Goal: Participate in discussion: Engage in conversation with other users on a specific topic

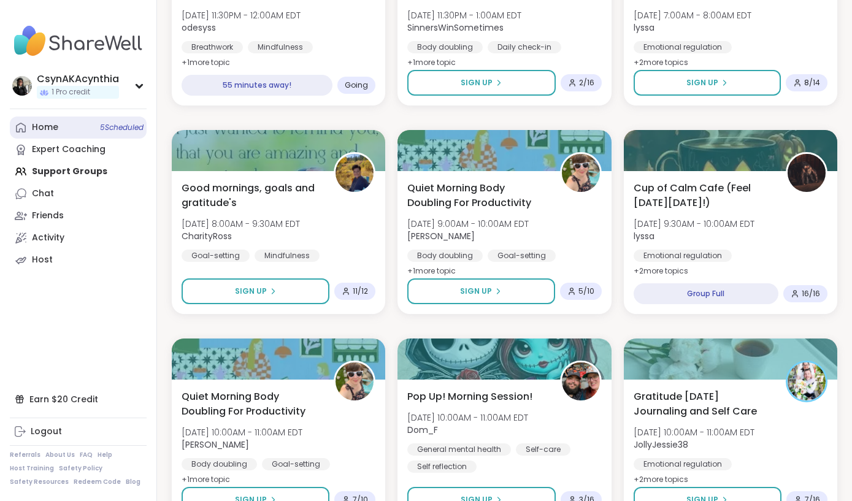
click at [46, 129] on div "Home 5 Scheduled" at bounding box center [45, 127] width 26 height 12
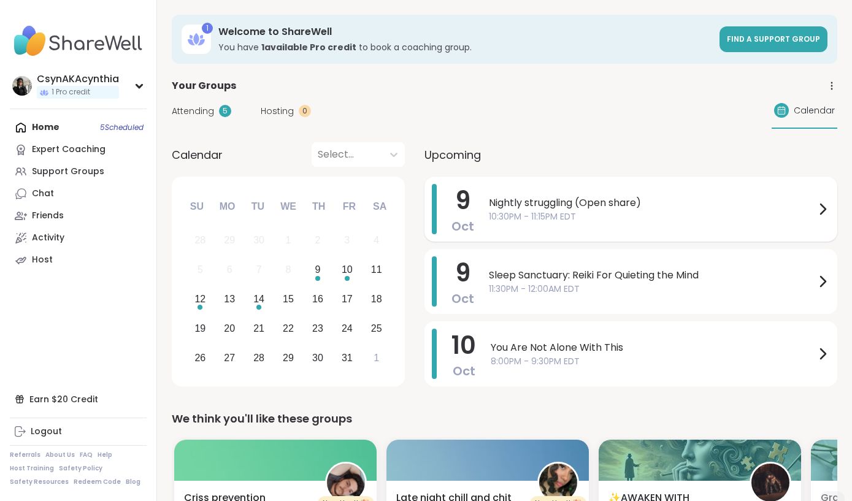
click at [648, 218] on span "10:30PM - 11:15PM EDT" at bounding box center [652, 216] width 326 height 13
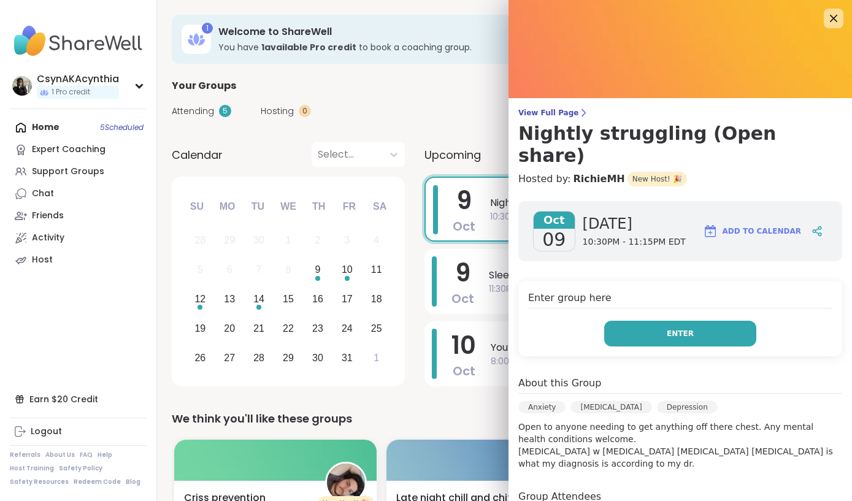
click at [649, 321] on button "Enter" at bounding box center [680, 334] width 152 height 26
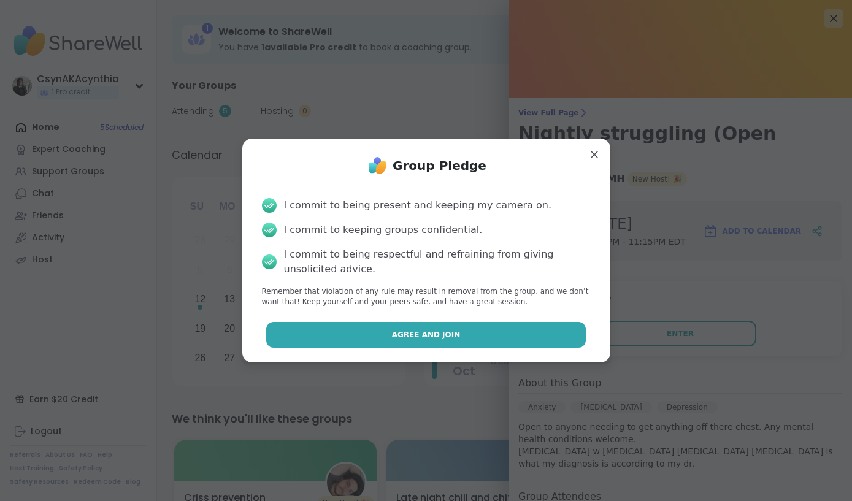
click at [473, 330] on button "Agree and Join" at bounding box center [425, 335] width 319 height 26
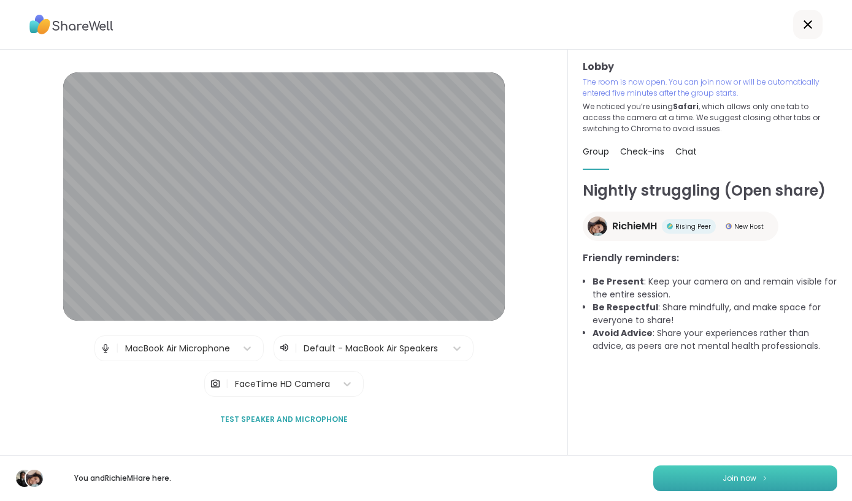
click at [736, 475] on span "Join now" at bounding box center [739, 478] width 34 height 11
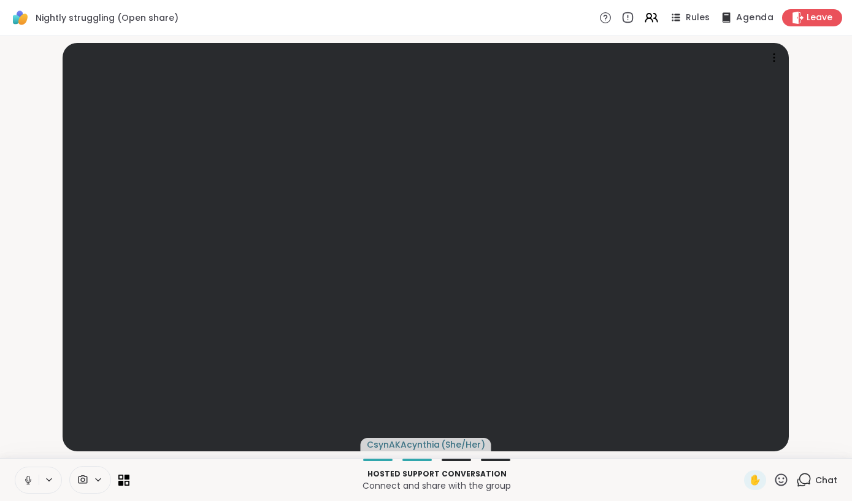
click at [752, 18] on span "Agenda" at bounding box center [754, 18] width 37 height 13
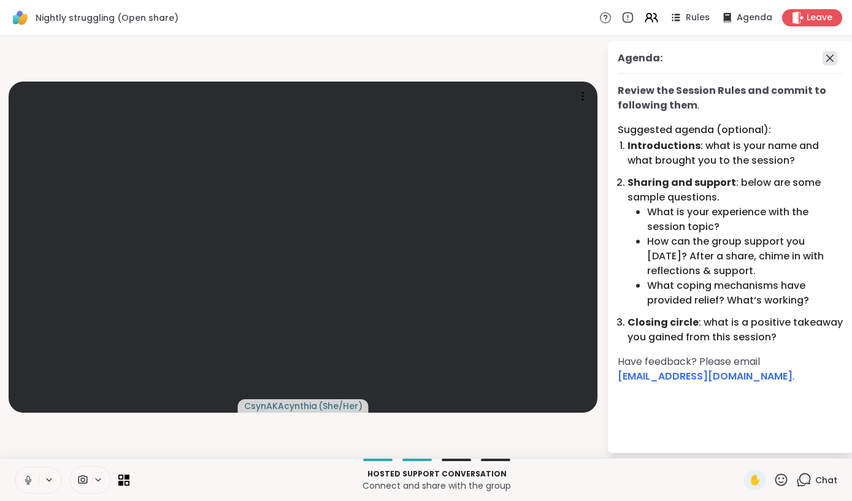
click at [823, 62] on icon at bounding box center [829, 58] width 15 height 15
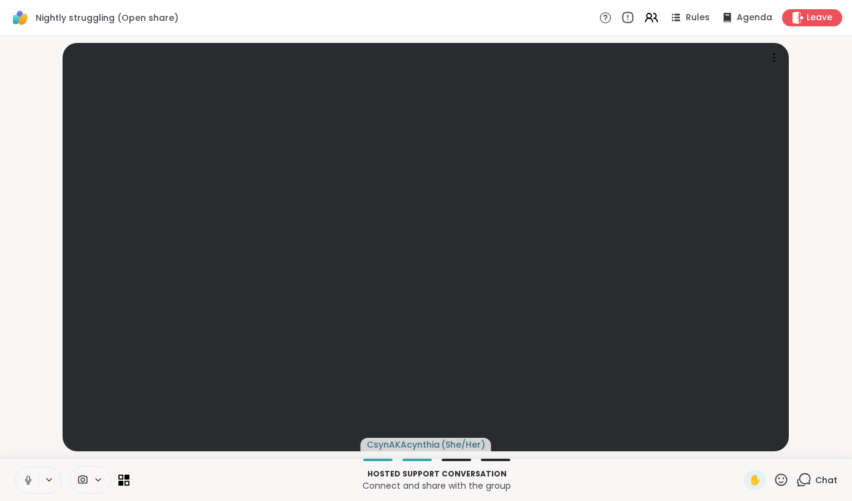
click at [630, 18] on icon at bounding box center [626, 17] width 13 height 13
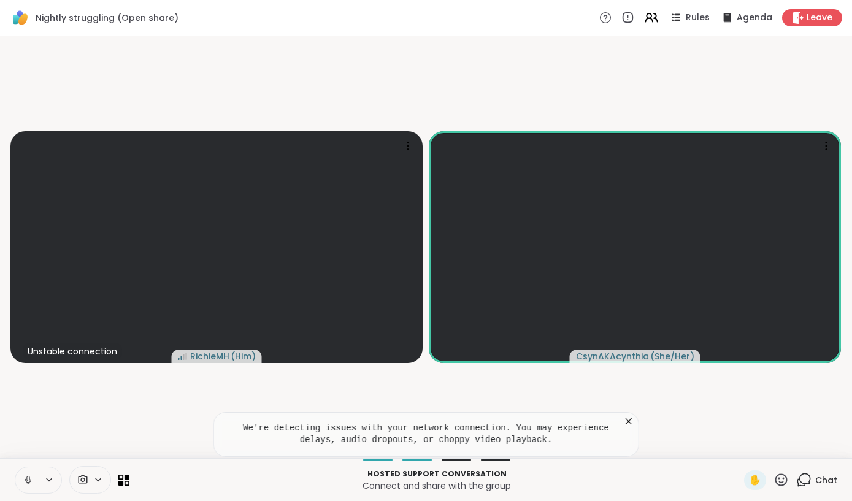
click at [809, 477] on icon at bounding box center [803, 479] width 15 height 15
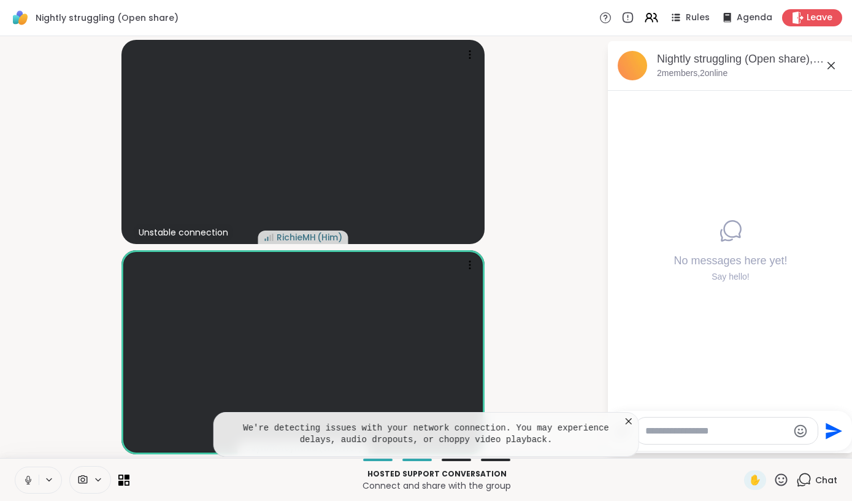
click at [691, 429] on textarea "Type your message" at bounding box center [716, 431] width 143 height 12
type textarea "*****"
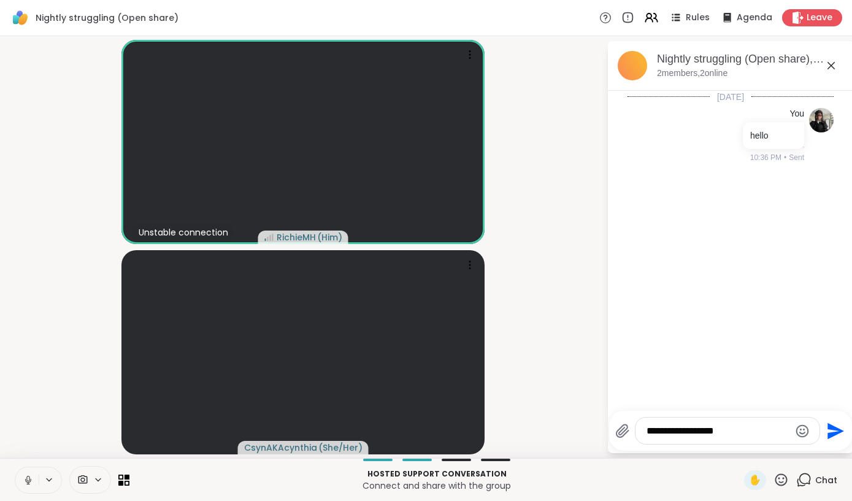
type textarea "**********"
click at [829, 67] on icon at bounding box center [830, 65] width 7 height 7
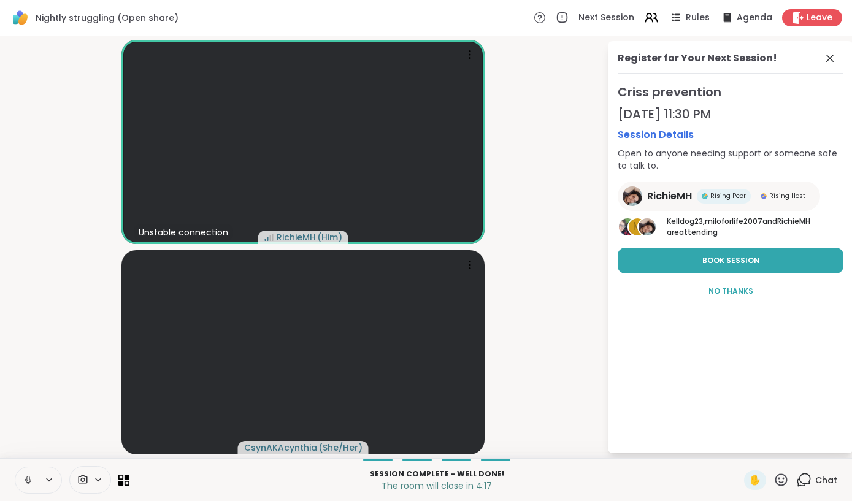
click at [654, 136] on link "Session Details" at bounding box center [730, 135] width 226 height 15
click at [677, 264] on button "Book Session" at bounding box center [730, 261] width 226 height 26
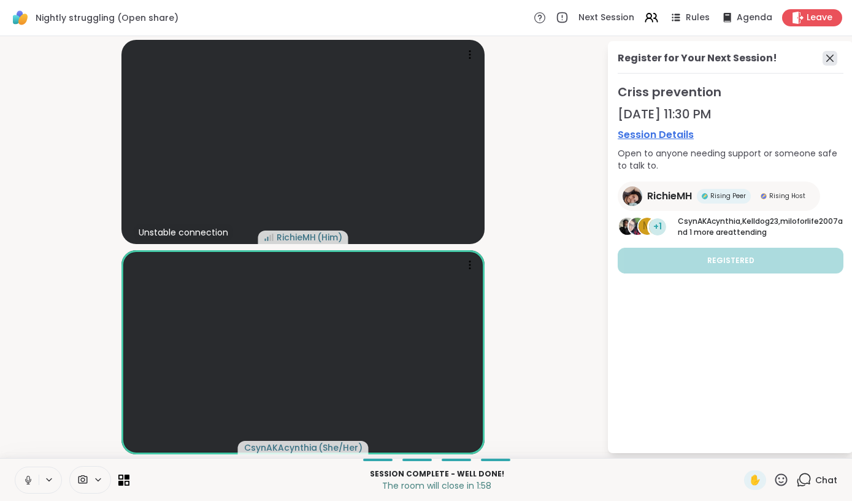
click at [831, 59] on icon at bounding box center [829, 58] width 7 height 7
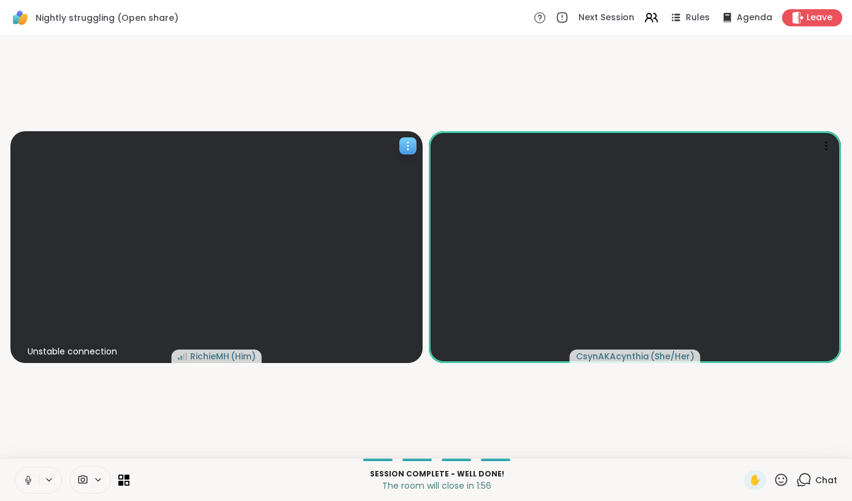
click at [410, 144] on icon at bounding box center [408, 146] width 12 height 12
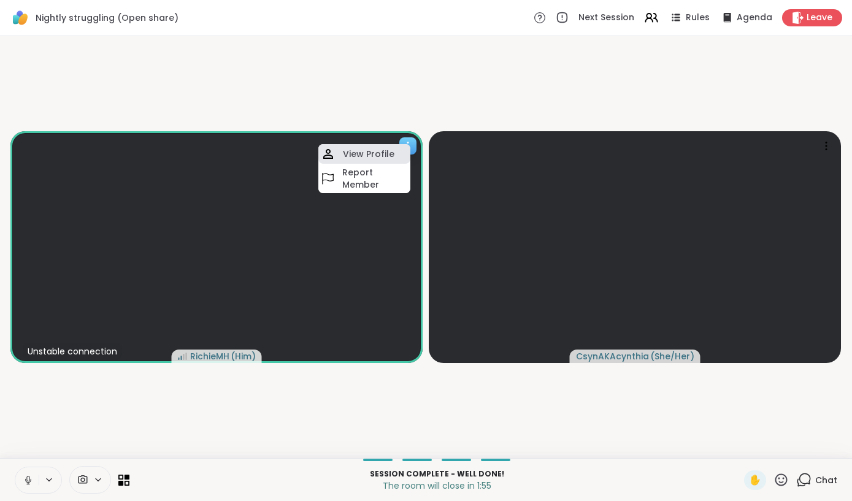
click at [370, 155] on h4 "View Profile" at bounding box center [369, 154] width 52 height 12
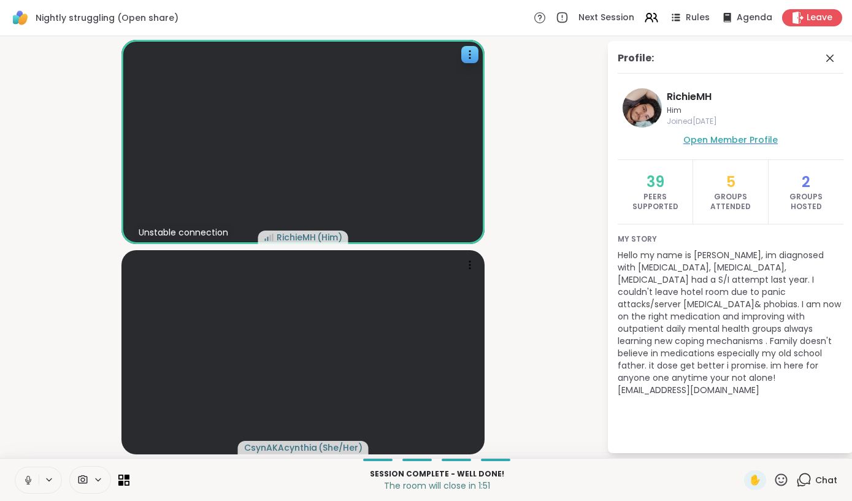
click at [716, 139] on span "Open Member Profile" at bounding box center [730, 140] width 94 height 12
click at [831, 60] on icon at bounding box center [829, 58] width 15 height 15
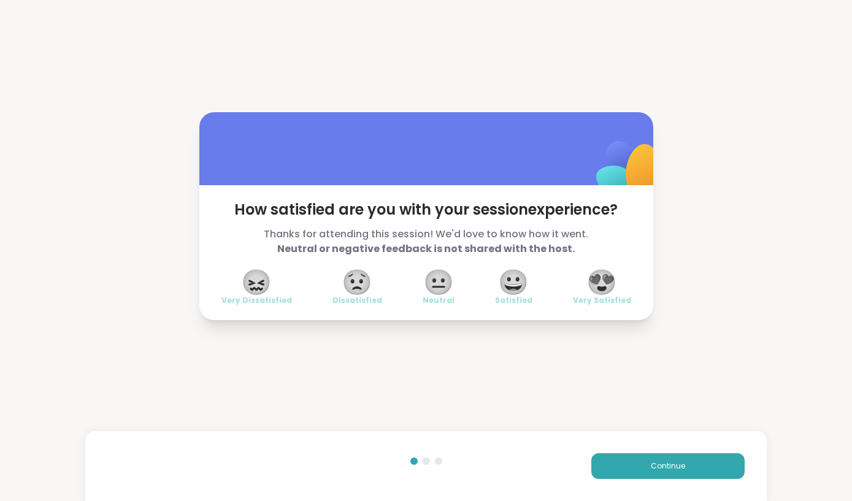
click at [608, 278] on span "😍" at bounding box center [601, 282] width 31 height 22
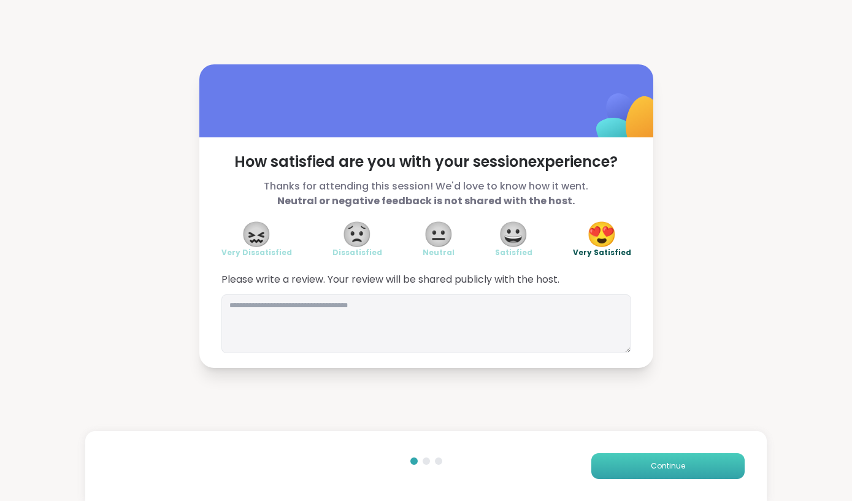
click at [660, 467] on span "Continue" at bounding box center [668, 465] width 34 height 11
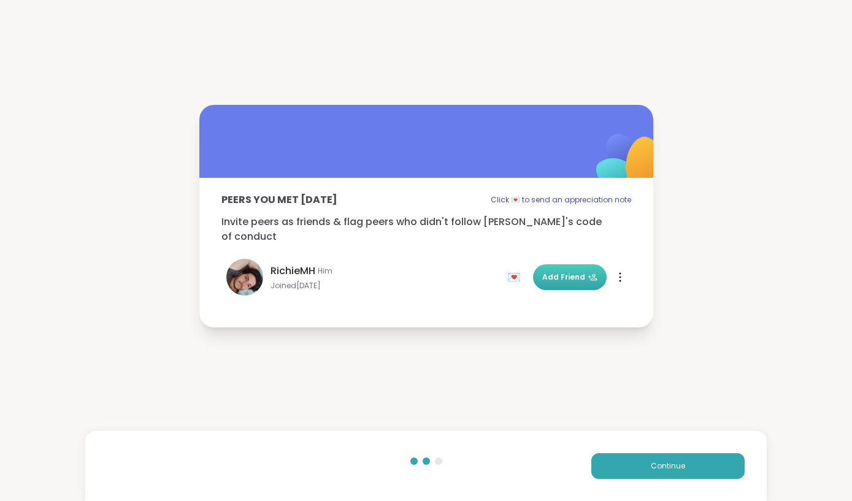
click at [563, 273] on span "Add Friend" at bounding box center [569, 277] width 55 height 11
click at [658, 463] on span "Continue" at bounding box center [668, 465] width 34 height 11
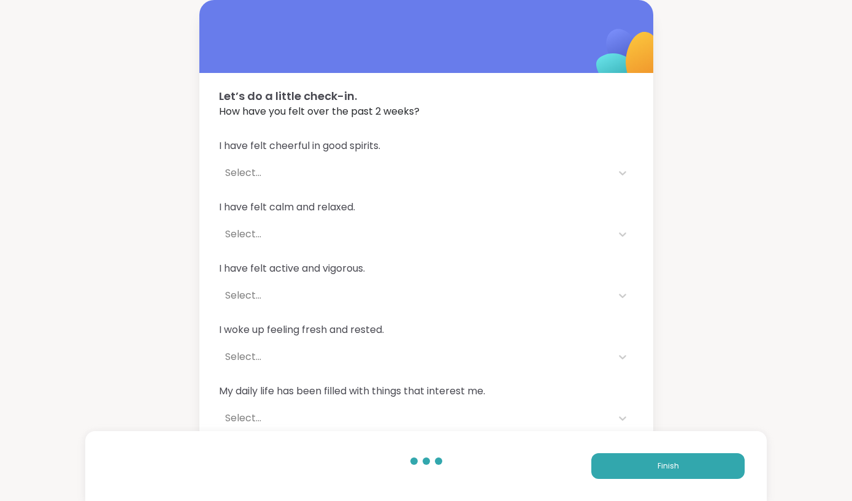
click at [399, 165] on div "Select..." at bounding box center [415, 173] width 392 height 25
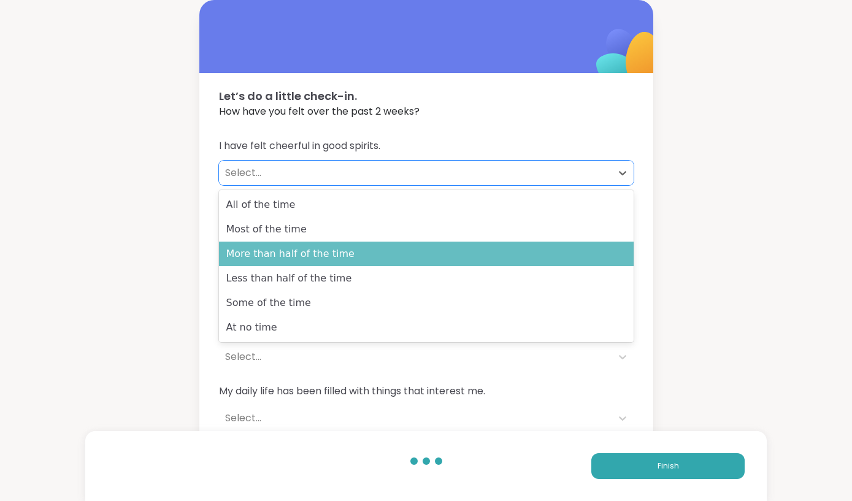
click at [394, 257] on div "More than half of the time" at bounding box center [426, 254] width 414 height 25
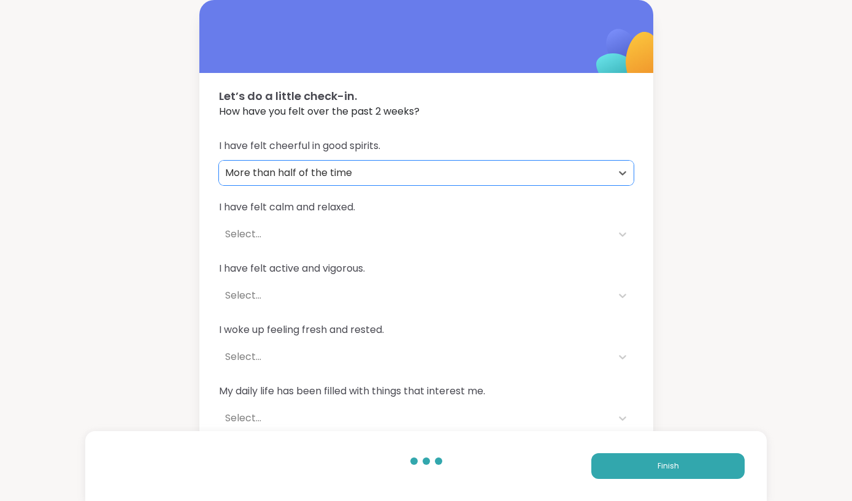
click at [389, 221] on div "I have felt calm and relaxed. Select..." at bounding box center [426, 223] width 414 height 47
click at [387, 231] on div "Select..." at bounding box center [415, 234] width 380 height 15
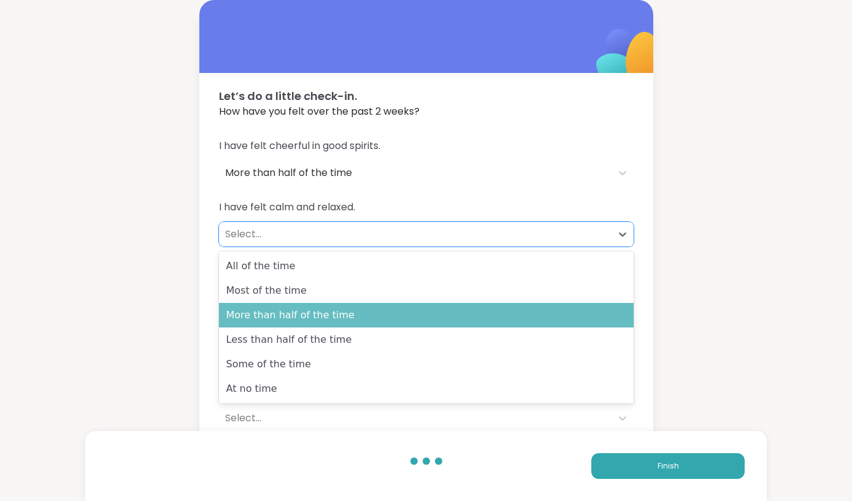
click at [395, 310] on div "More than half of the time" at bounding box center [426, 315] width 414 height 25
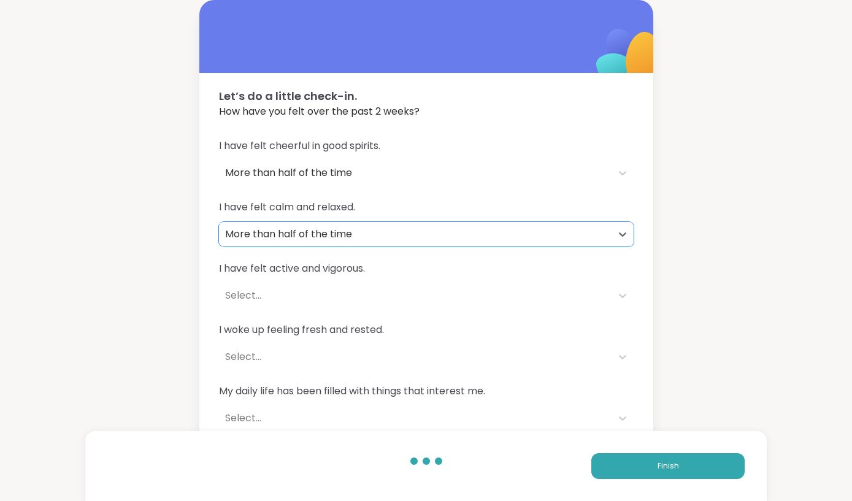
click at [397, 305] on div "Select..." at bounding box center [415, 295] width 392 height 25
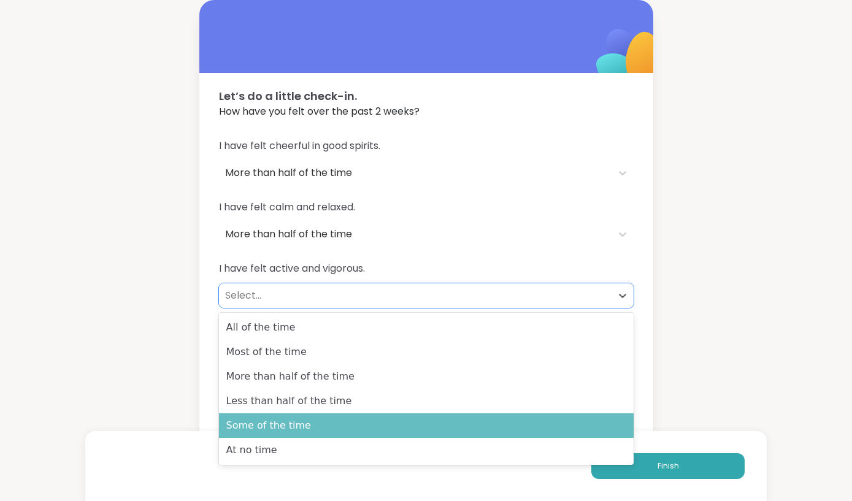
click at [397, 427] on div "Some of the time" at bounding box center [426, 425] width 414 height 25
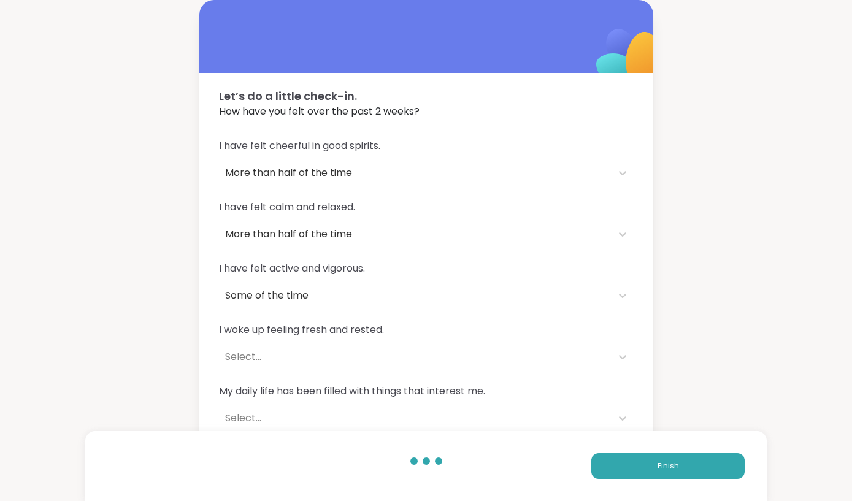
click at [402, 343] on div "I woke up feeling fresh and rested. Select..." at bounding box center [426, 346] width 414 height 47
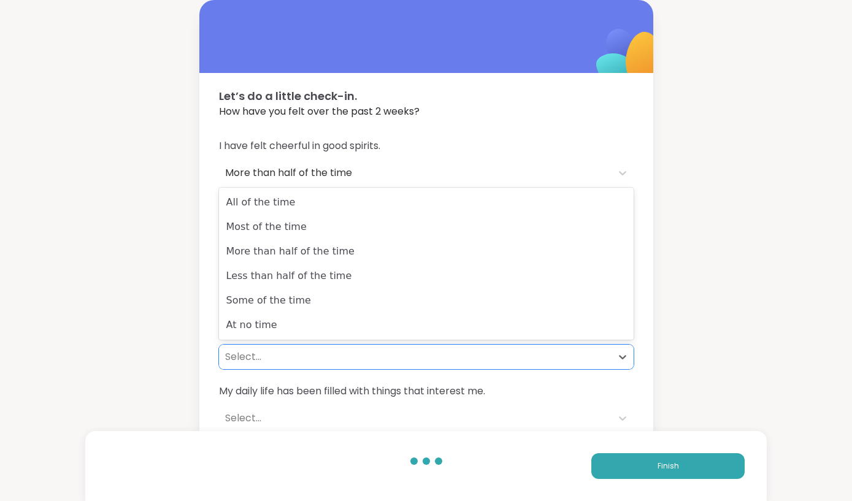
click at [399, 346] on div "Select..." at bounding box center [415, 357] width 392 height 25
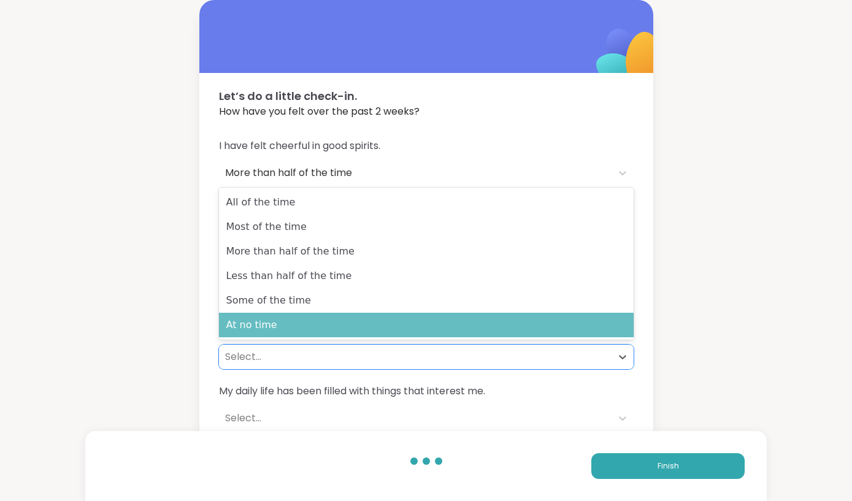
click at [401, 315] on div "At no time" at bounding box center [426, 325] width 414 height 25
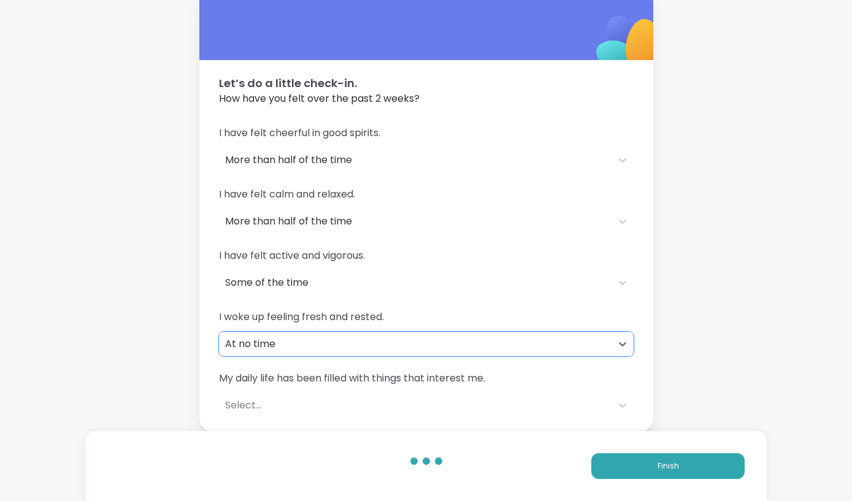
scroll to position [13, 0]
click at [397, 380] on span "My daily life has been filled with things that interest me." at bounding box center [426, 378] width 414 height 15
click at [379, 388] on div "My daily life has been filled with things that interest me. Select..." at bounding box center [426, 394] width 414 height 47
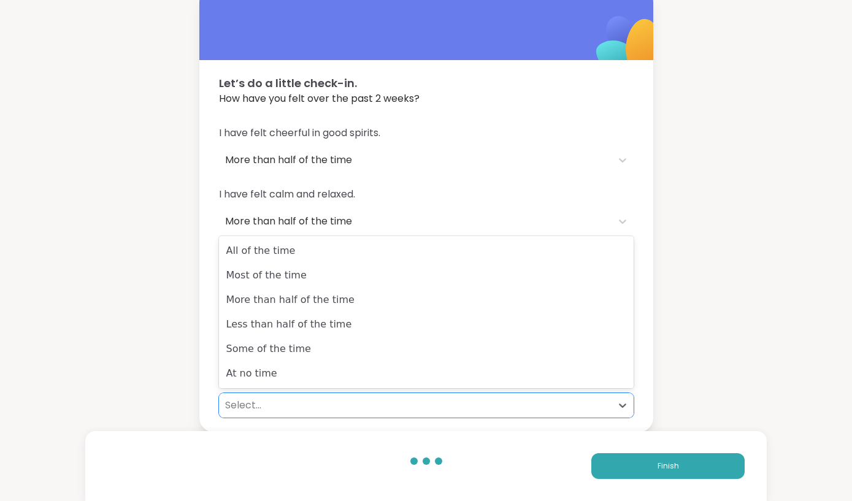
click at [371, 400] on div "Select..." at bounding box center [415, 405] width 380 height 15
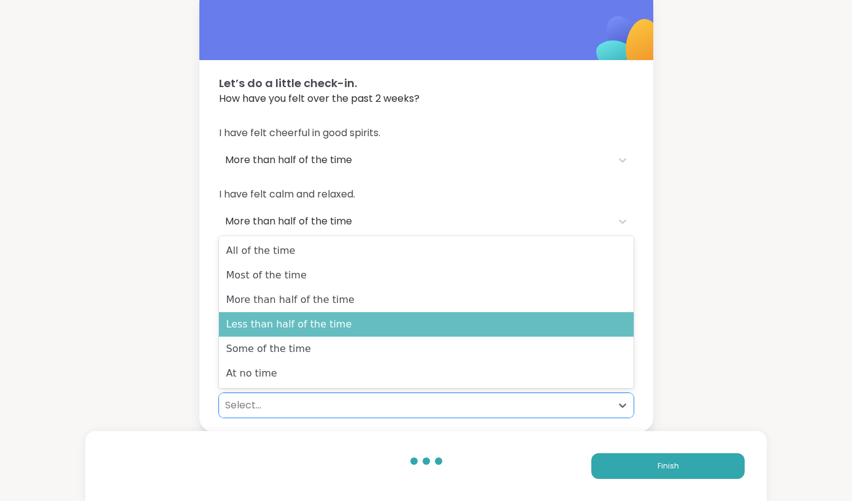
click at [368, 324] on div "Less than half of the time" at bounding box center [426, 324] width 414 height 25
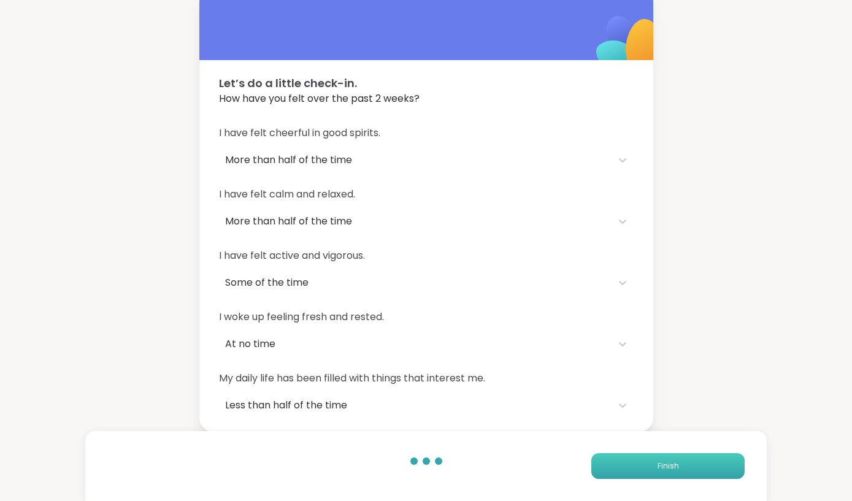
click at [674, 464] on span "Finish" at bounding box center [667, 465] width 21 height 11
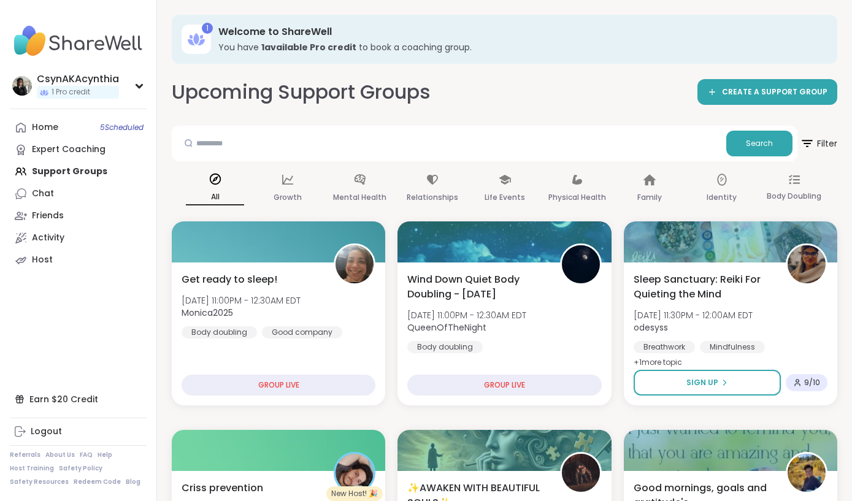
click at [65, 170] on div "Home 5 Scheduled Expert Coaching Support Groups Chat Friends Activity Host" at bounding box center [78, 193] width 137 height 155
click at [44, 197] on div "Chat" at bounding box center [43, 194] width 22 height 12
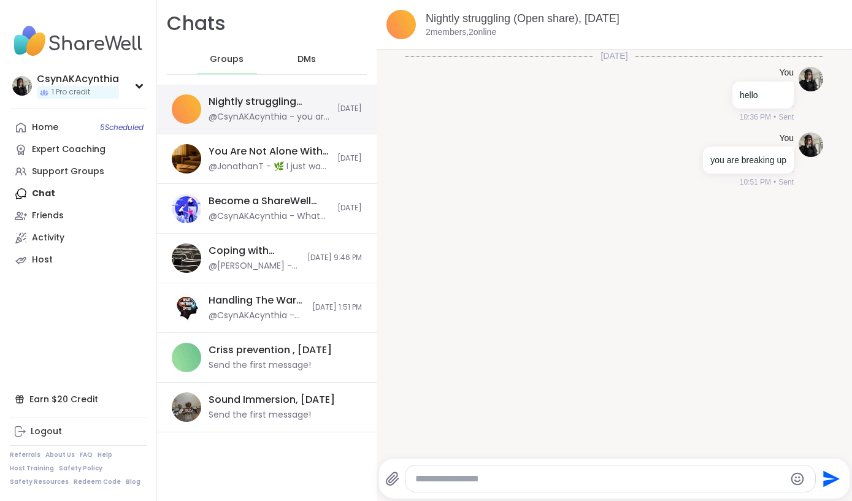
click at [229, 112] on div "@CsynAKAcynthia - you are breaking up" at bounding box center [268, 117] width 121 height 12
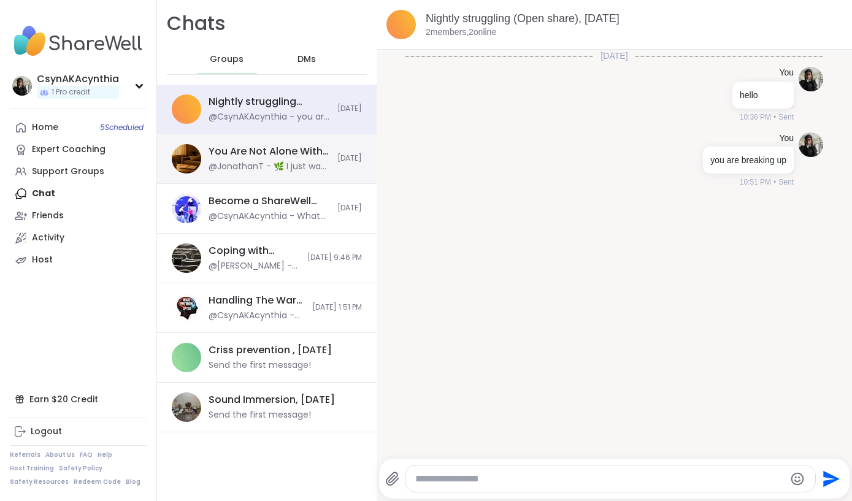
click at [291, 162] on div "@JonathanT - 🌿 I just want to remind everyone — if things ever feel too heavy o…" at bounding box center [268, 167] width 121 height 12
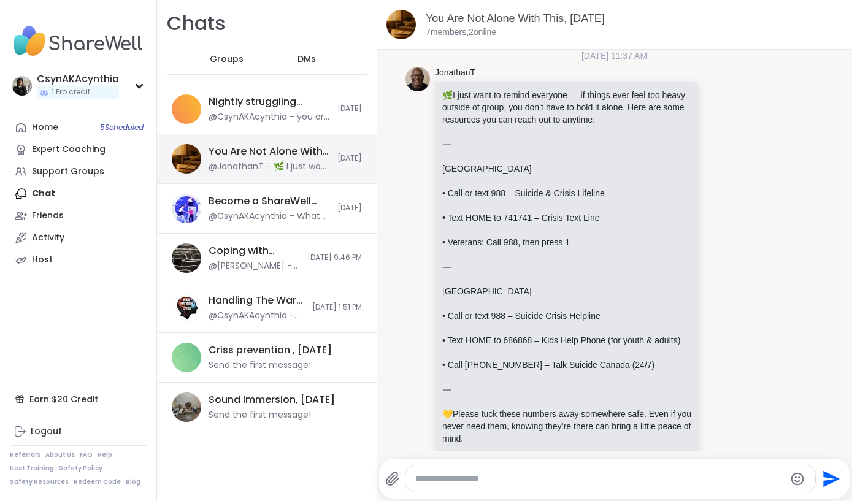
scroll to position [973, 0]
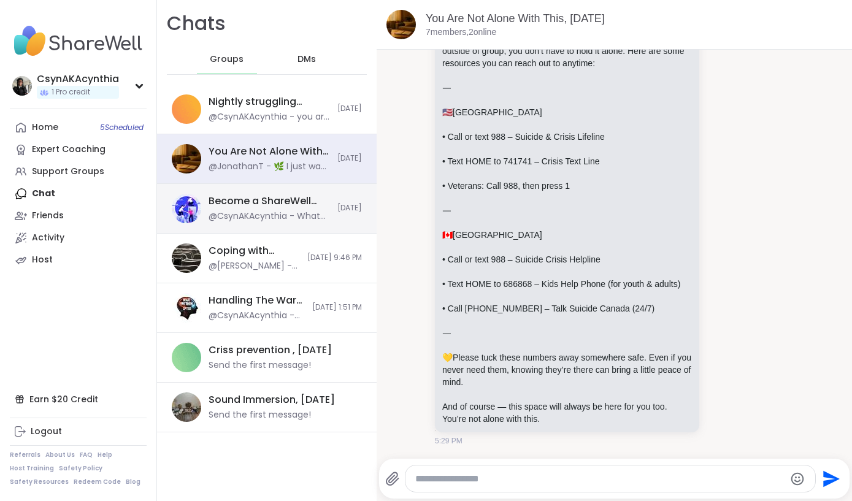
click at [281, 211] on div "@CsynAKAcynthia - What do I need to do if the file is large. It says [PERSON_NA…" at bounding box center [268, 216] width 121 height 12
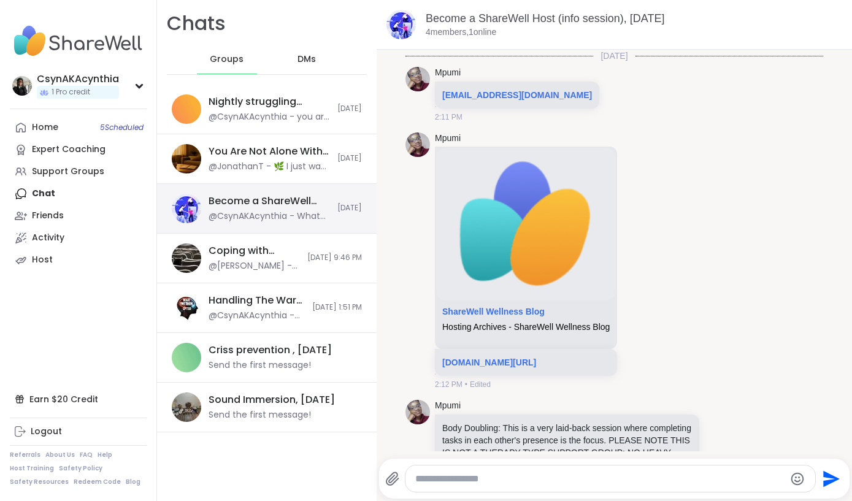
scroll to position [1227, 0]
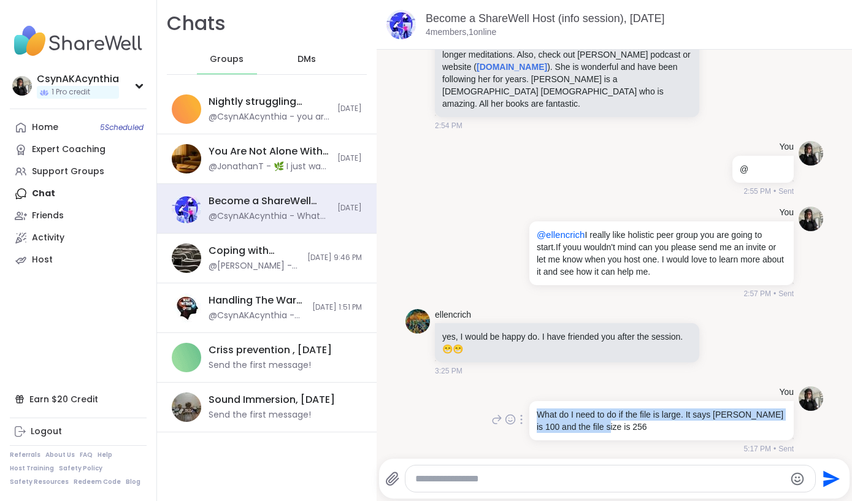
drag, startPoint x: 536, startPoint y: 407, endPoint x: 630, endPoint y: 426, distance: 95.7
click at [631, 426] on div "What do I need to do if the file is large. It says [PERSON_NAME] is 100 and the…" at bounding box center [661, 420] width 264 height 39
copy p "What do I need to do if the file is large. It says [PERSON_NAME] is 100 and the…"
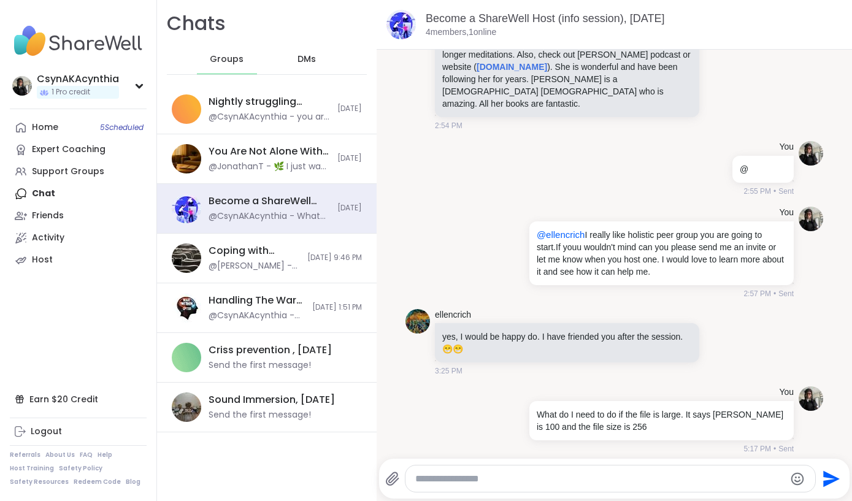
click at [532, 487] on div at bounding box center [610, 478] width 410 height 26
click at [533, 478] on textarea "Type your message" at bounding box center [600, 479] width 370 height 12
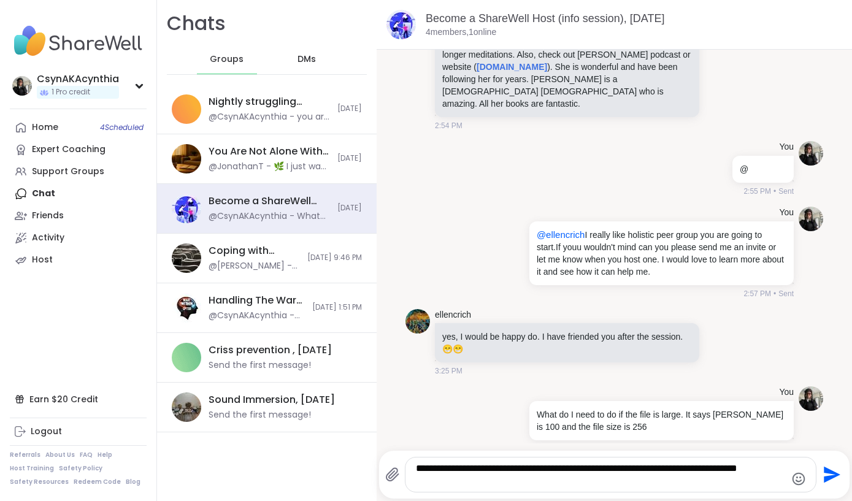
click at [628, 471] on textarea "**********" at bounding box center [601, 474] width 370 height 25
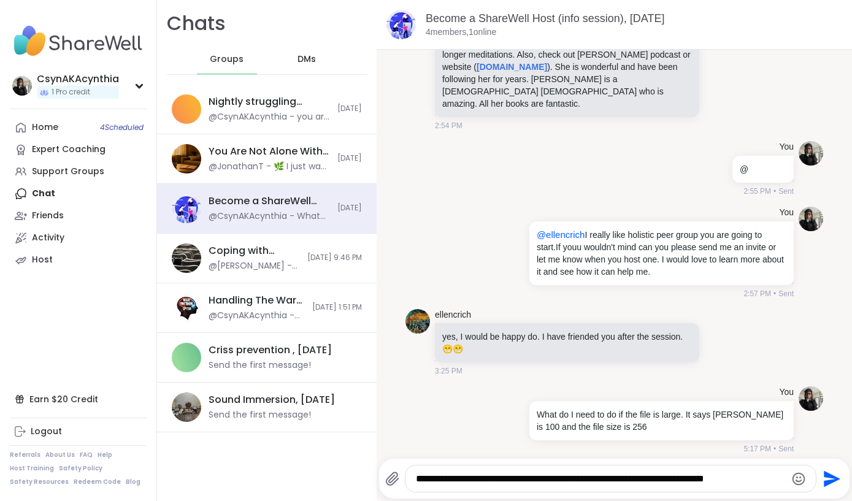
click at [771, 476] on textarea "**********" at bounding box center [601, 479] width 370 height 12
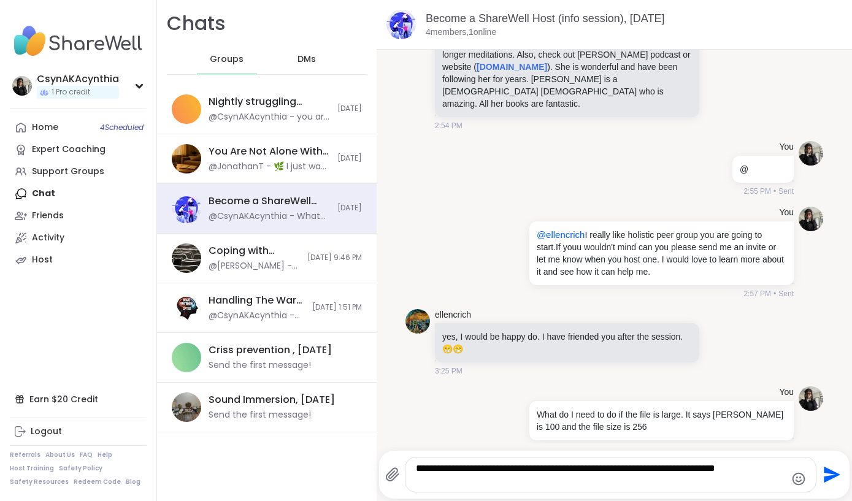
click at [620, 469] on textarea "**********" at bounding box center [601, 474] width 370 height 25
click at [658, 483] on textarea "**********" at bounding box center [601, 474] width 370 height 25
type textarea "**********"
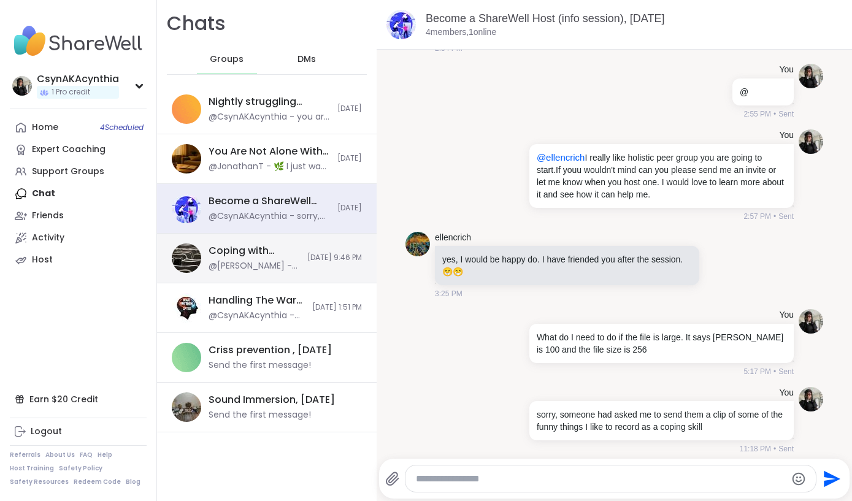
click at [256, 263] on div "@[PERSON_NAME] - Oh we missed you... Hope you feel better & that we see you soo…" at bounding box center [253, 266] width 91 height 12
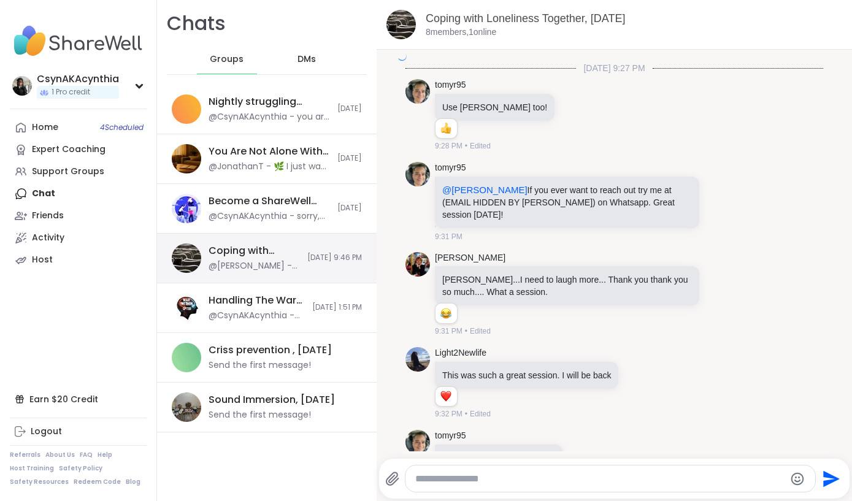
scroll to position [2187, 0]
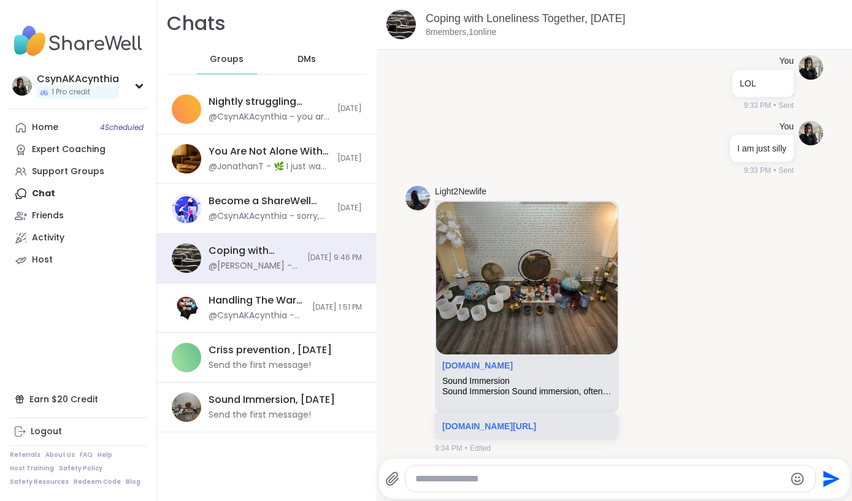
click at [307, 61] on span "DMs" at bounding box center [306, 59] width 18 height 12
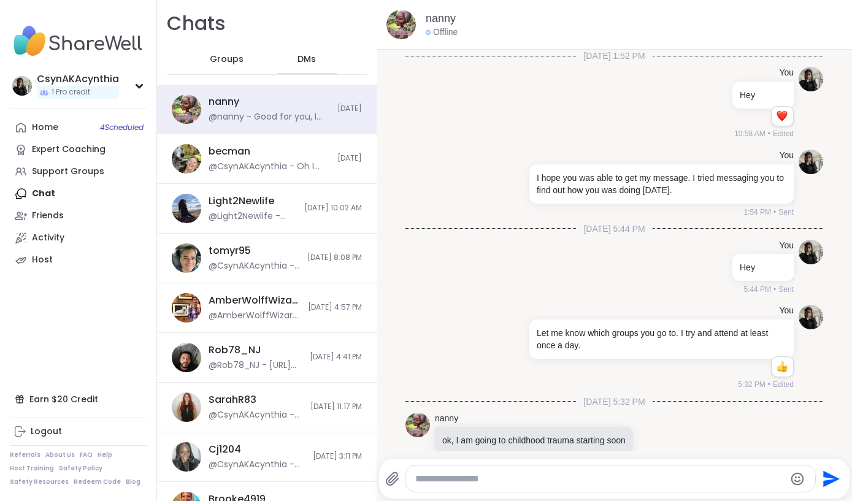
scroll to position [1954, 0]
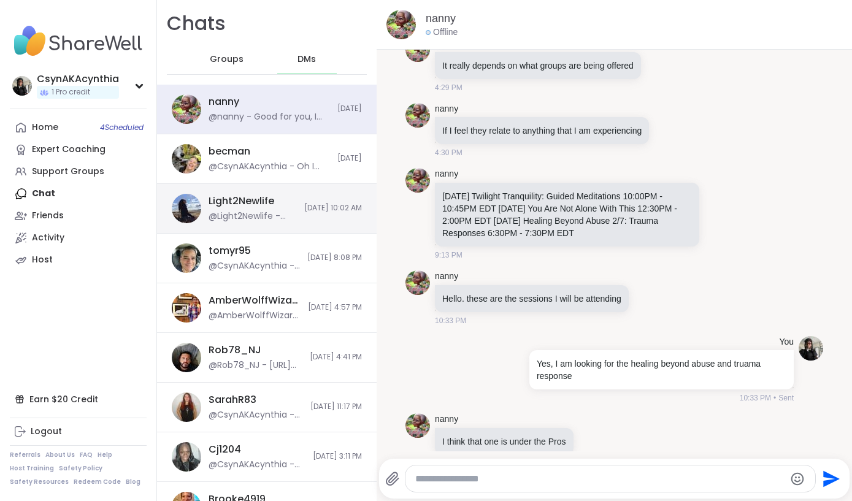
click at [237, 201] on div "Light2Newlife" at bounding box center [241, 200] width 66 height 13
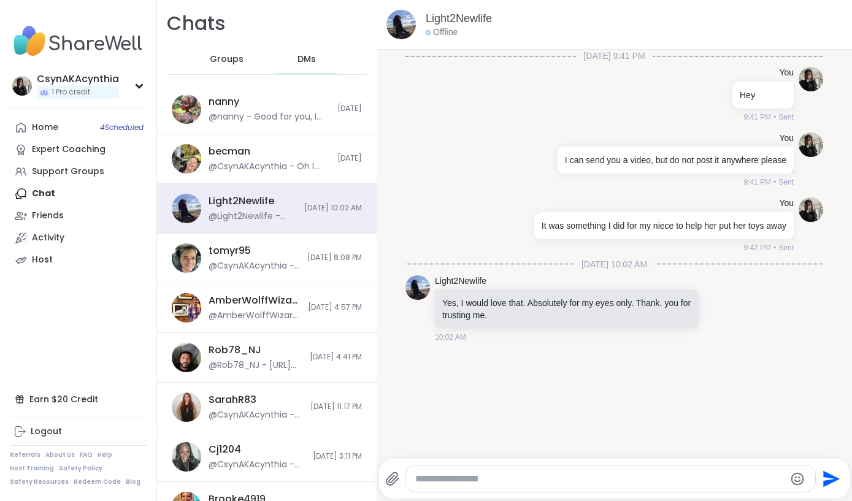
click at [392, 476] on icon at bounding box center [392, 478] width 15 height 15
click at [0, 0] on input "file" at bounding box center [0, 0] width 0 height 0
click at [579, 486] on div at bounding box center [610, 478] width 410 height 26
click at [577, 481] on textarea "Type your message" at bounding box center [600, 479] width 370 height 12
paste textarea "**********"
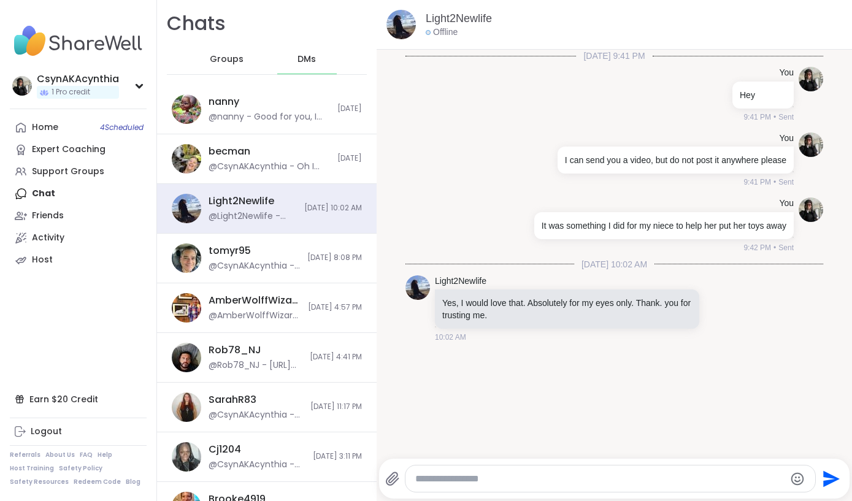
type textarea "**********"
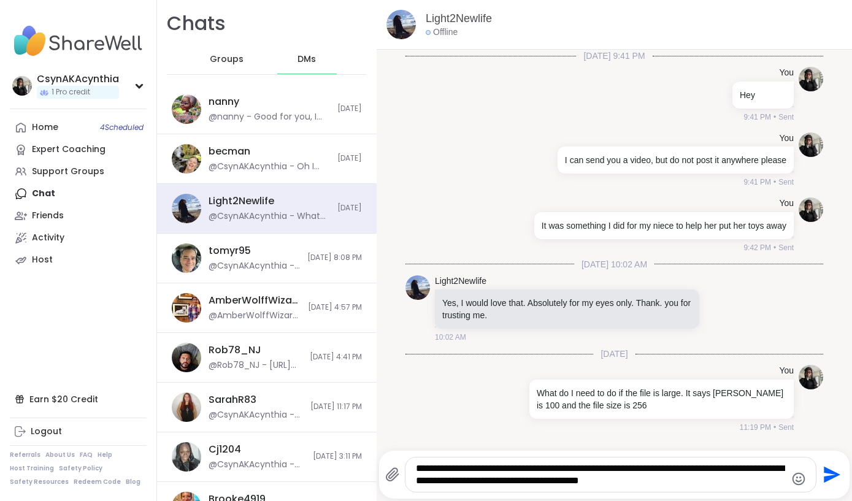
type textarea "**********"
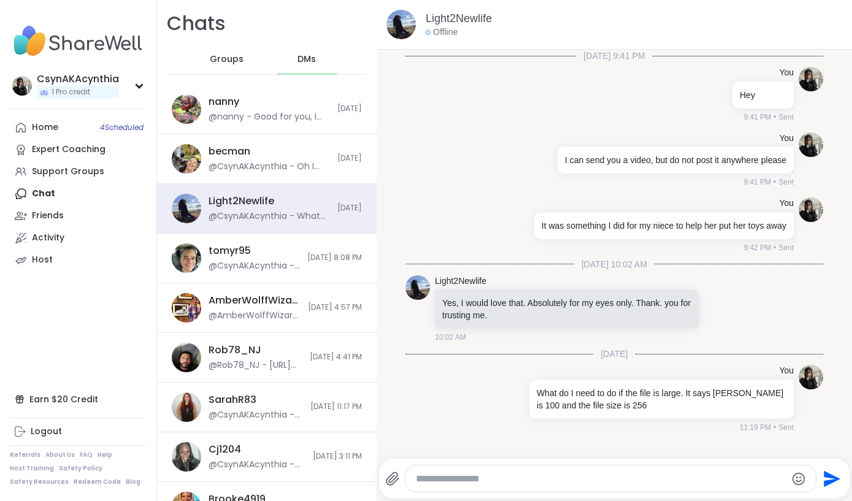
scroll to position [86, 0]
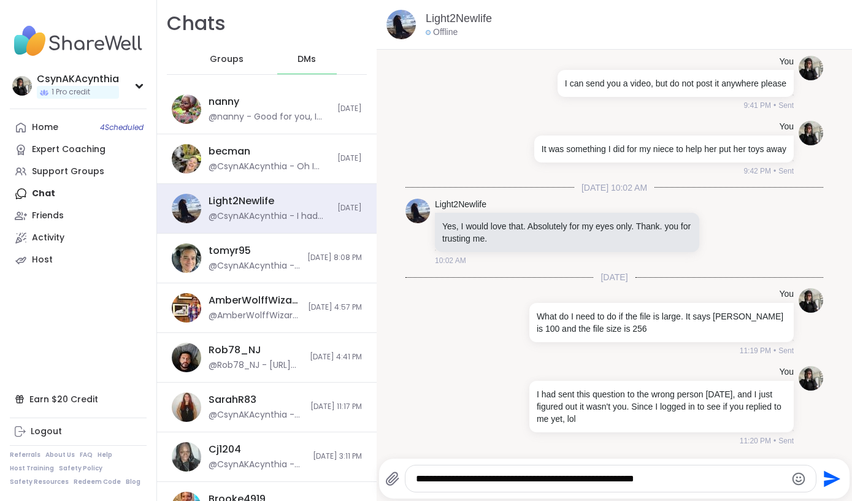
type textarea "**********"
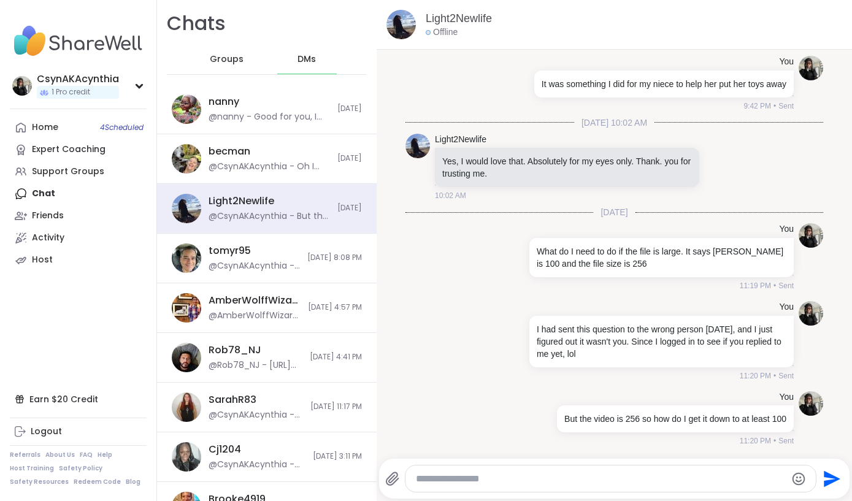
click at [318, 47] on div "DMs" at bounding box center [307, 59] width 60 height 29
click at [224, 58] on span "Groups" at bounding box center [227, 59] width 34 height 12
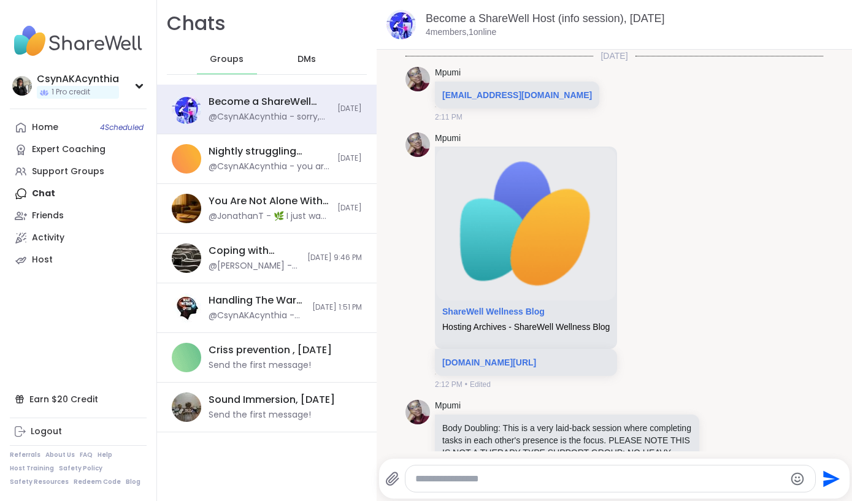
scroll to position [1304, 0]
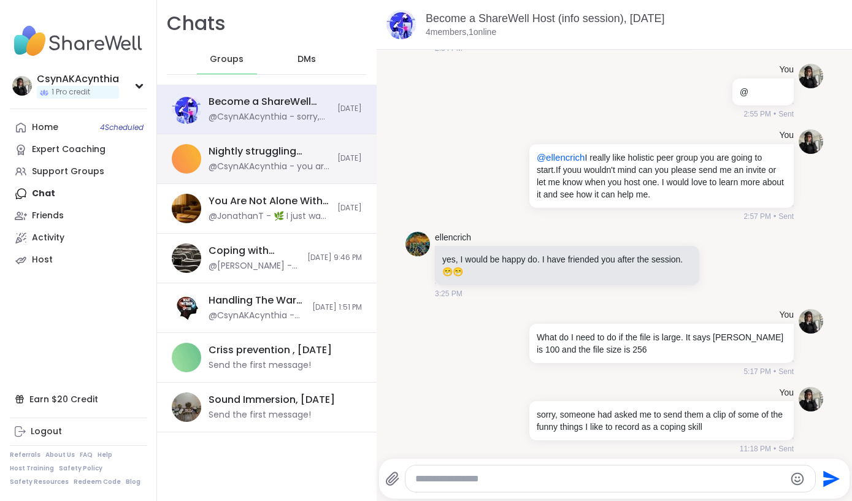
click at [241, 161] on div "@CsynAKAcynthia - you are breaking up" at bounding box center [268, 167] width 121 height 12
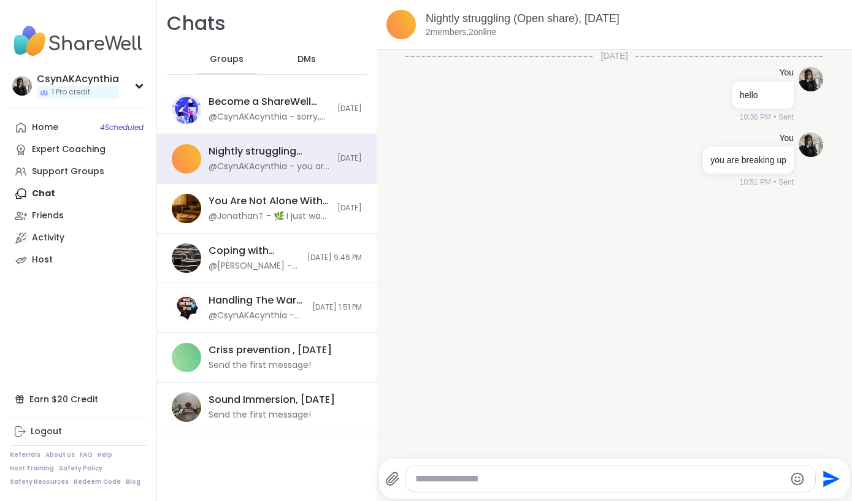
click at [313, 59] on span "DMs" at bounding box center [306, 59] width 18 height 12
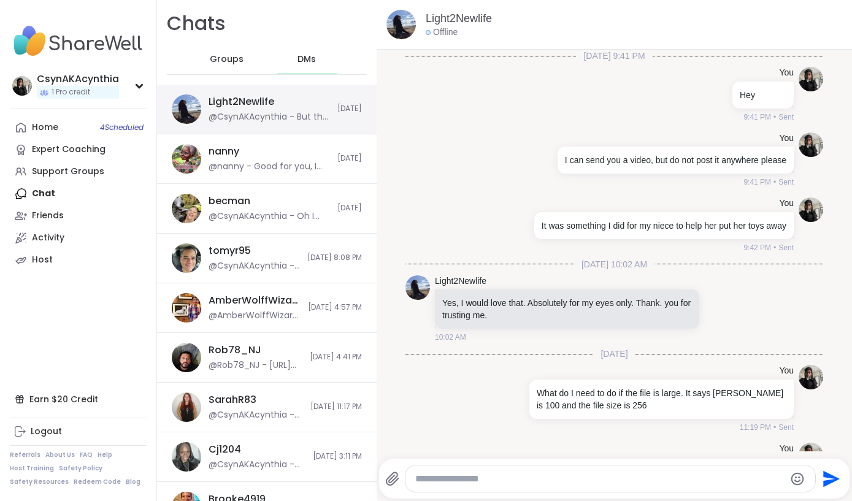
scroll to position [151, 0]
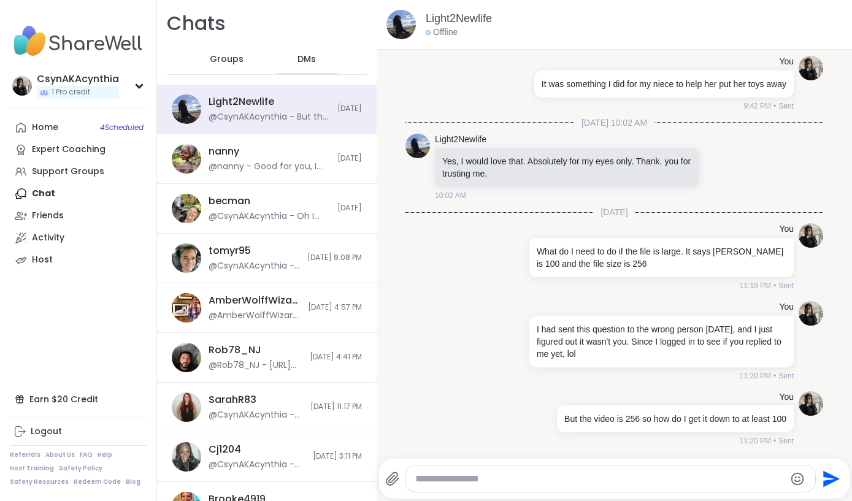
click at [55, 197] on div "Home 4 Scheduled Expert Coaching Support Groups Chat Friends Activity Host" at bounding box center [78, 193] width 137 height 155
click at [50, 218] on div "Friends" at bounding box center [48, 216] width 32 height 12
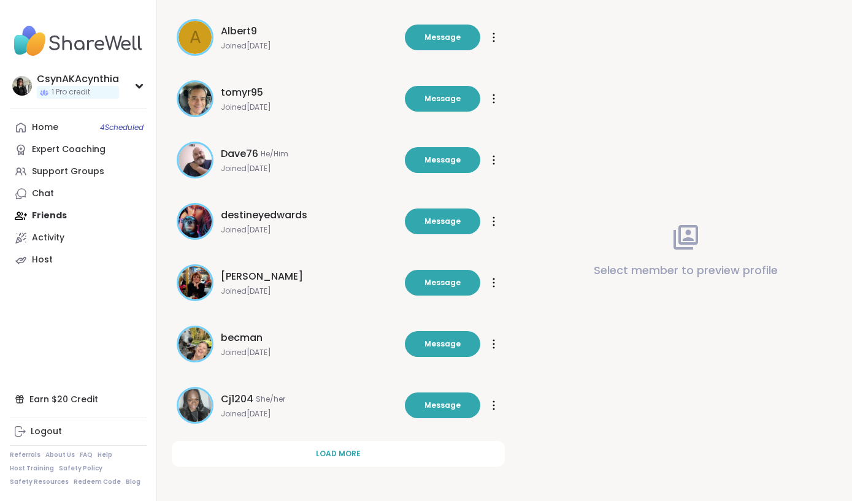
scroll to position [286, 0]
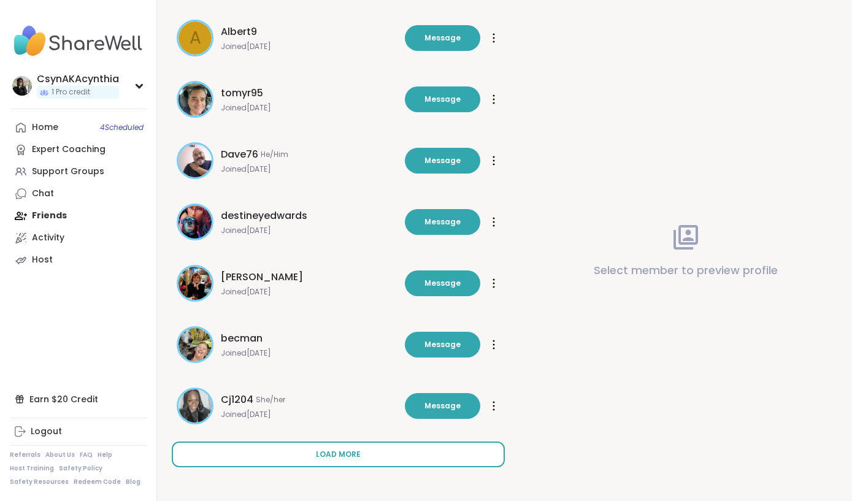
click at [340, 452] on span "Load more" at bounding box center [338, 454] width 45 height 11
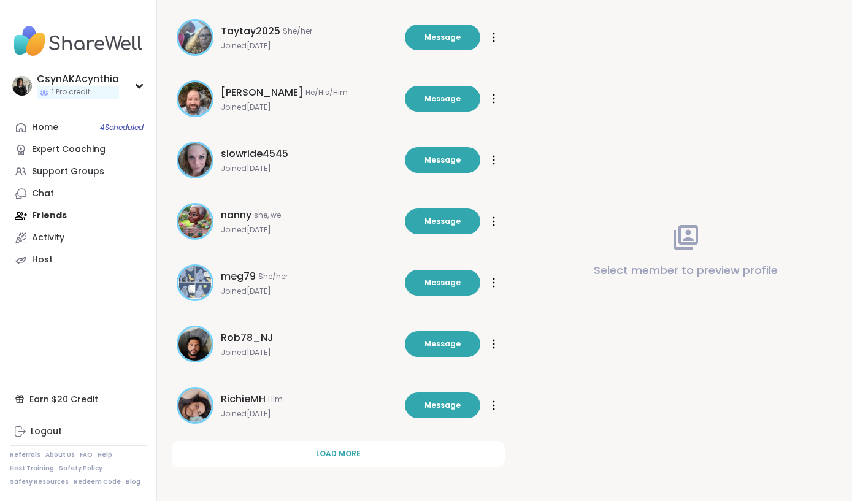
scroll to position [899, 0]
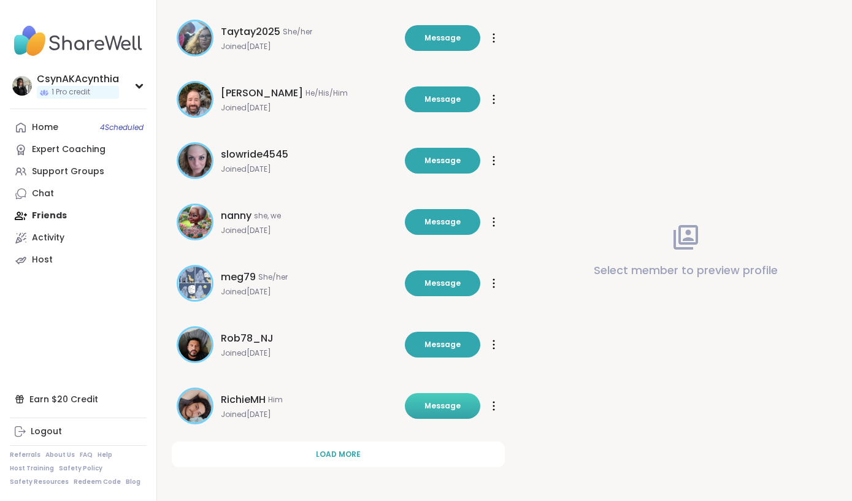
click at [440, 405] on span "Message" at bounding box center [442, 405] width 36 height 11
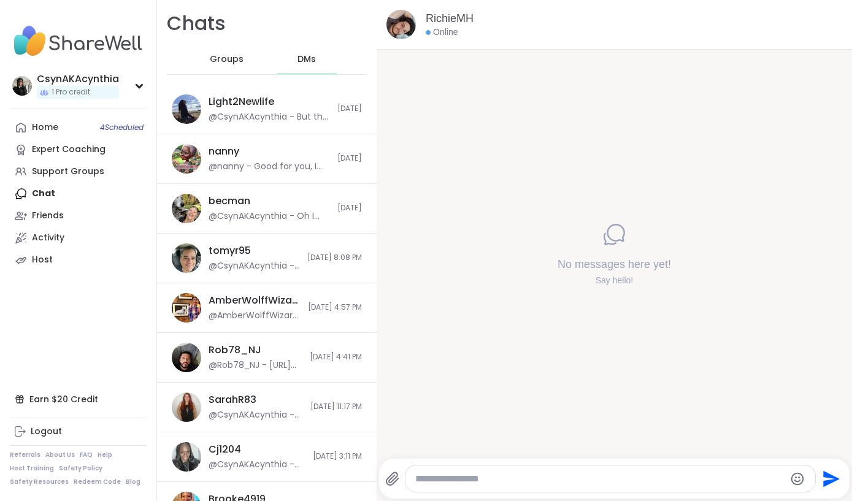
click at [479, 485] on div at bounding box center [610, 478] width 410 height 26
click at [477, 475] on textarea "Type your message" at bounding box center [600, 479] width 370 height 12
type textarea "**********"
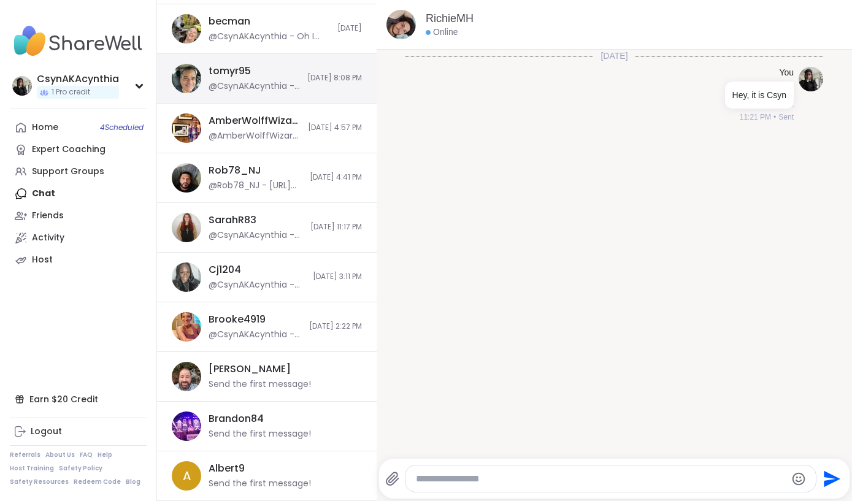
scroll to position [193, 0]
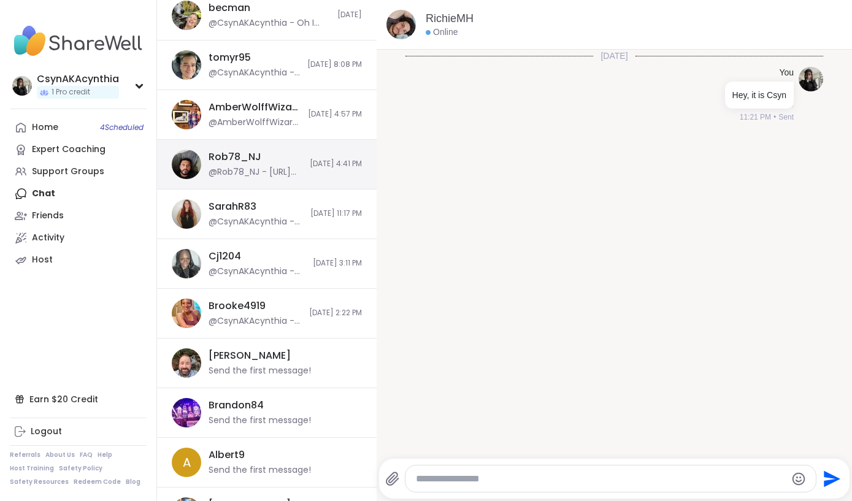
click at [235, 169] on div "@Rob78_NJ - [URL][DOMAIN_NAME]" at bounding box center [255, 172] width 94 height 12
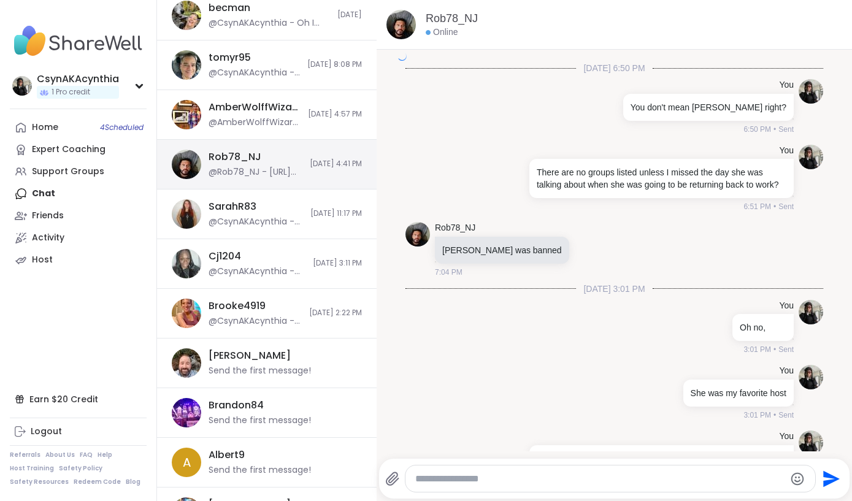
scroll to position [1804, 0]
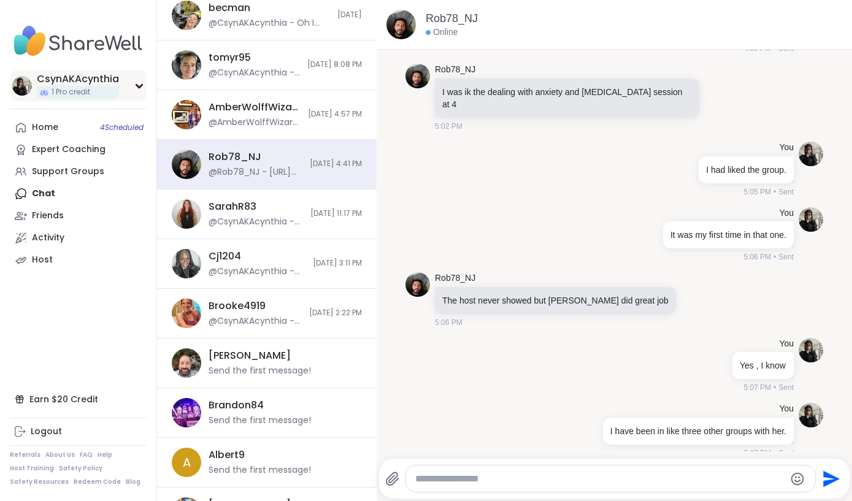
click at [27, 85] on img at bounding box center [22, 86] width 20 height 20
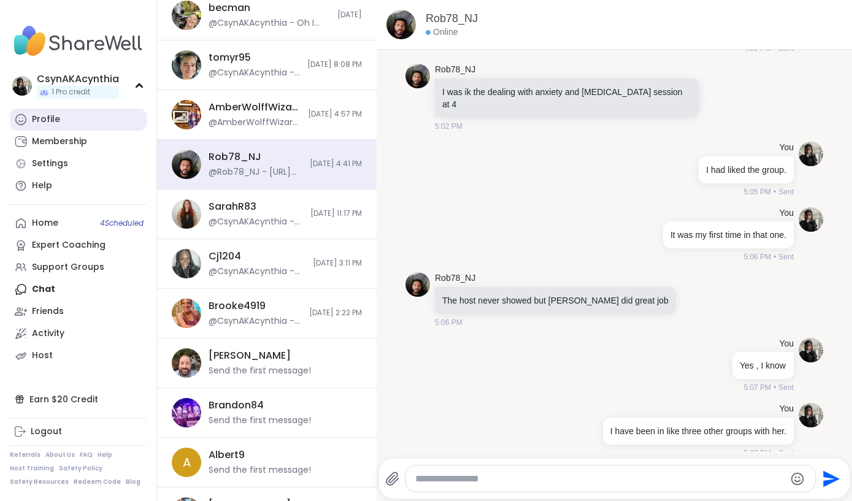
click at [40, 121] on div "Profile" at bounding box center [46, 119] width 28 height 12
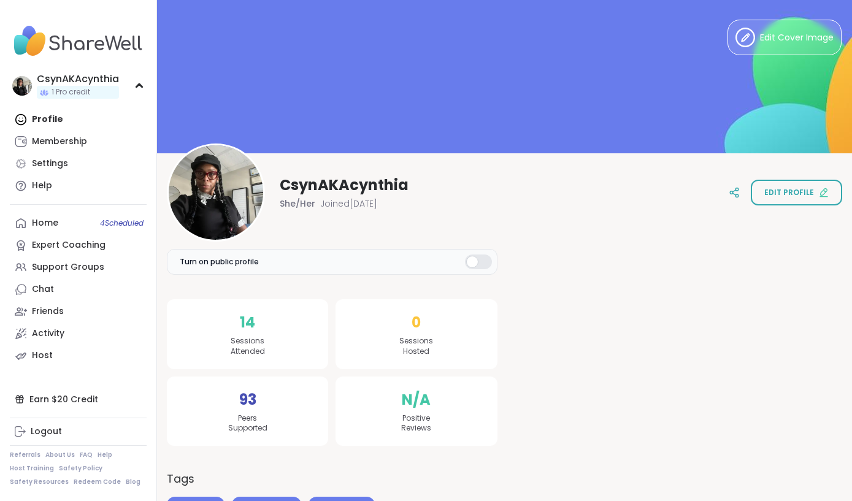
click at [247, 334] on div "14 Sessions Attended" at bounding box center [247, 334] width 161 height 70
click at [240, 343] on span "Sessions Attended" at bounding box center [248, 346] width 34 height 21
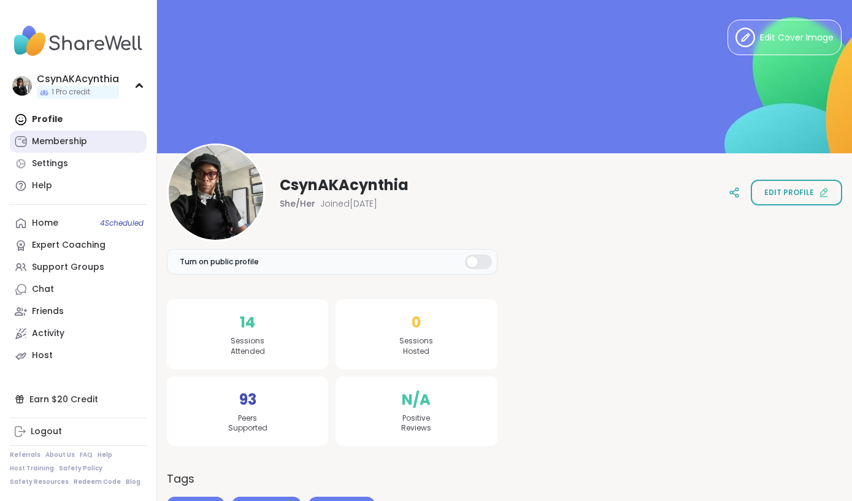
click at [54, 139] on div "Membership" at bounding box center [59, 142] width 55 height 12
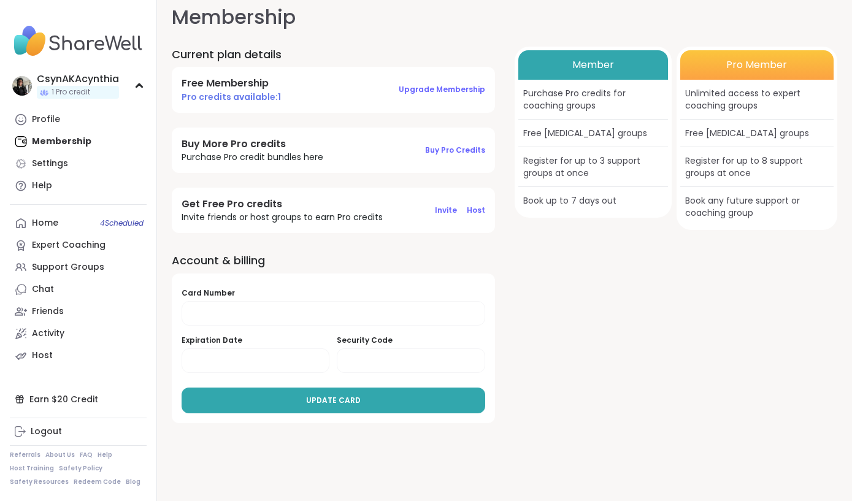
scroll to position [12, 0]
click at [47, 354] on div "Host" at bounding box center [42, 355] width 21 height 12
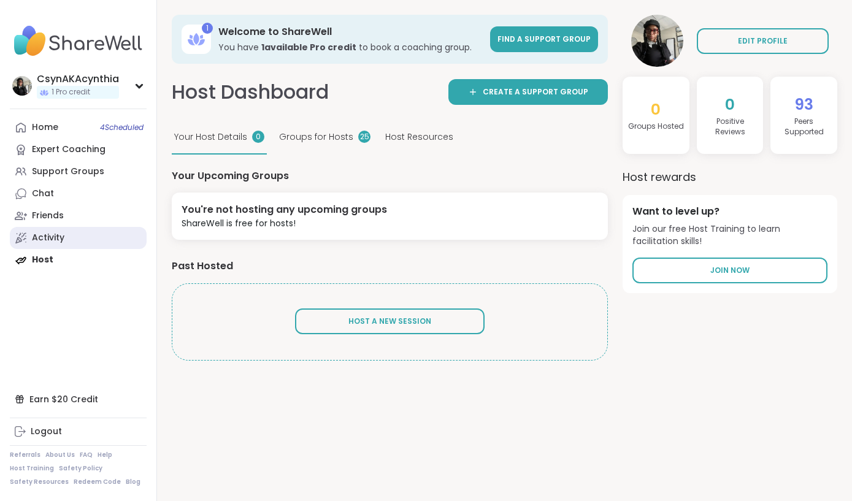
click at [48, 240] on div "Activity" at bounding box center [48, 238] width 32 height 12
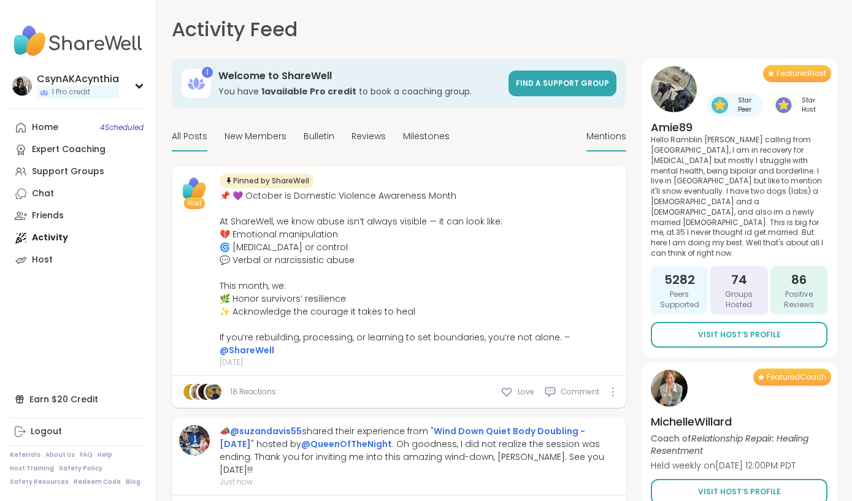
click at [624, 133] on span "Mentions" at bounding box center [606, 136] width 40 height 13
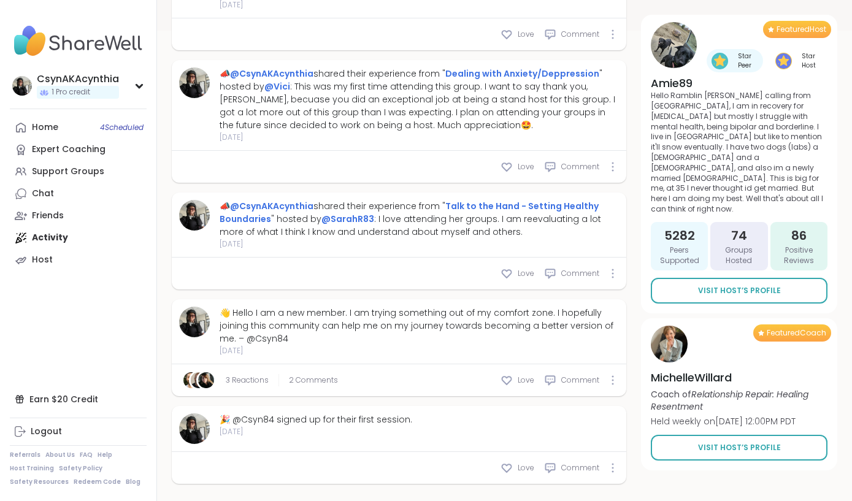
scroll to position [497, 0]
click at [344, 414] on div "🎉 @Csyn84 signed up for their first session." at bounding box center [316, 420] width 193 height 13
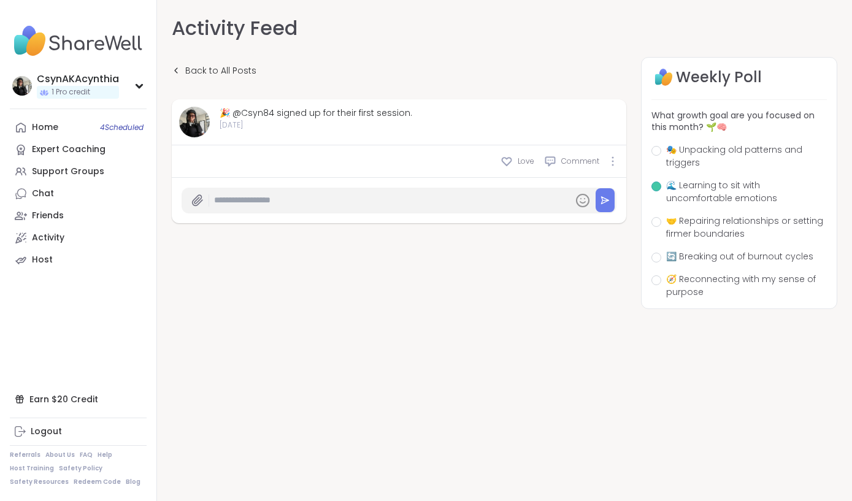
click at [739, 188] on span "🌊 Learning to sit with uncomfortable emotions" at bounding box center [746, 192] width 161 height 26
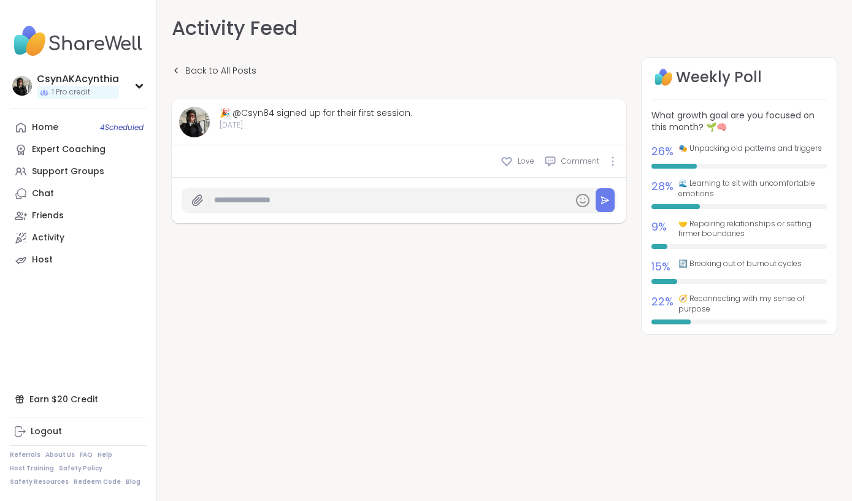
click at [239, 115] on div "🎉 @Csyn84 signed up for their first session." at bounding box center [316, 113] width 193 height 13
click at [260, 115] on div "🎉 @Csyn84 signed up for their first session." at bounding box center [316, 113] width 193 height 13
click at [189, 128] on img at bounding box center [194, 122] width 31 height 31
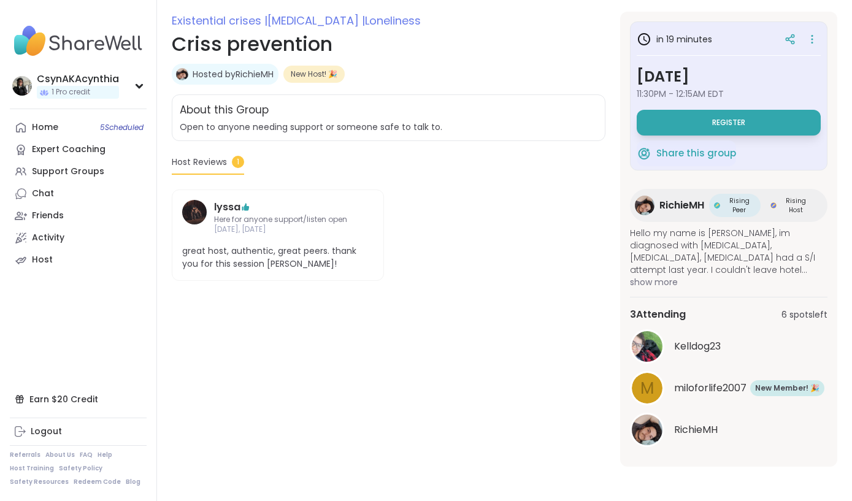
scroll to position [164, 0]
click at [731, 129] on button "Register" at bounding box center [728, 123] width 184 height 26
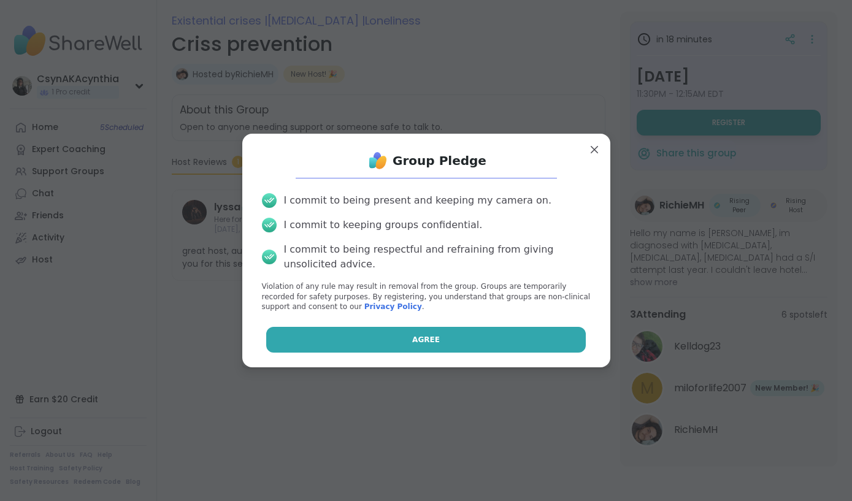
click at [524, 343] on button "Agree" at bounding box center [425, 340] width 319 height 26
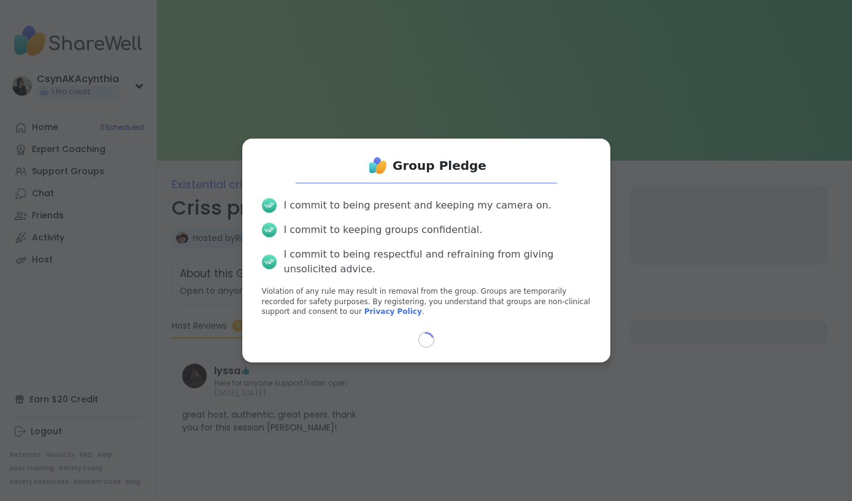
scroll to position [0, 0]
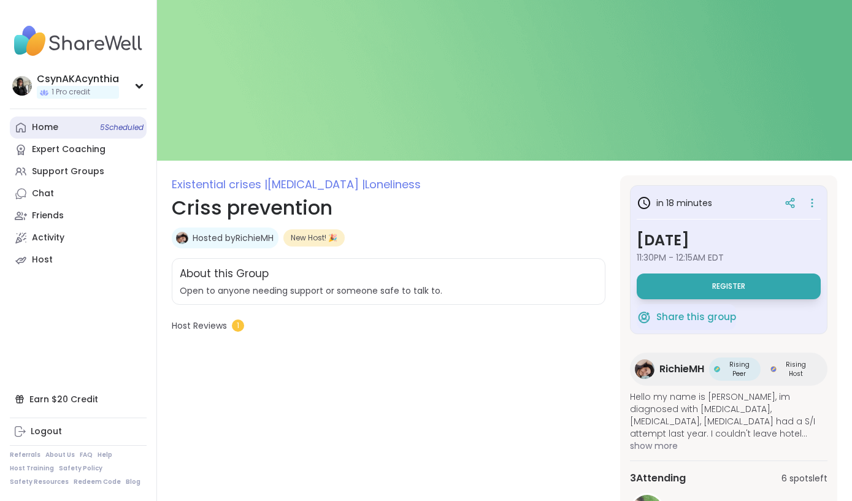
click at [40, 129] on div "Home 5 Scheduled" at bounding box center [45, 127] width 26 height 12
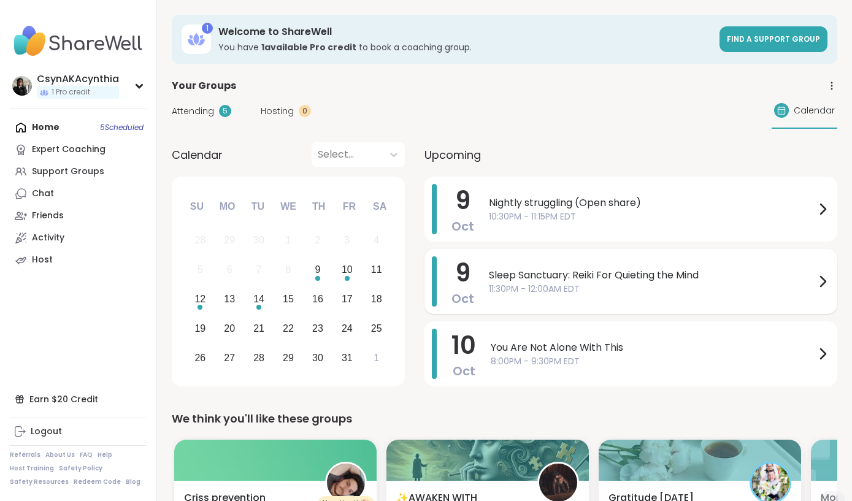
click at [765, 288] on span "11:30PM - 12:00AM EDT" at bounding box center [652, 289] width 326 height 13
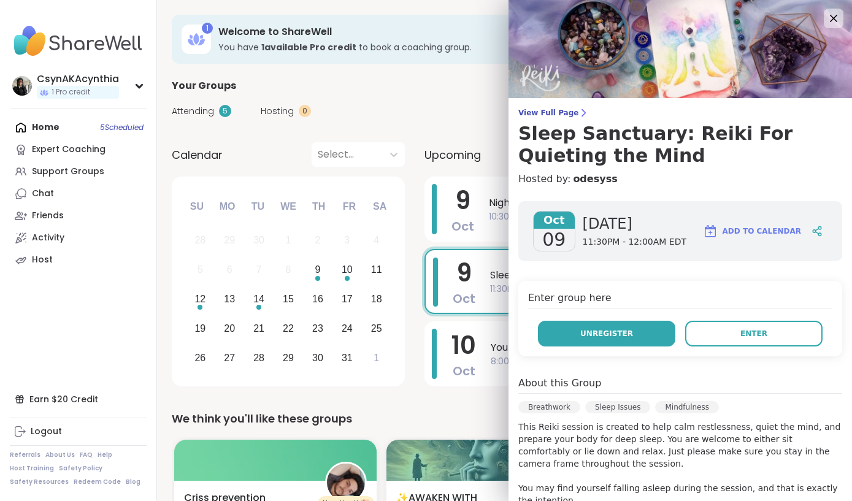
click at [614, 337] on span "Unregister" at bounding box center [606, 333] width 53 height 11
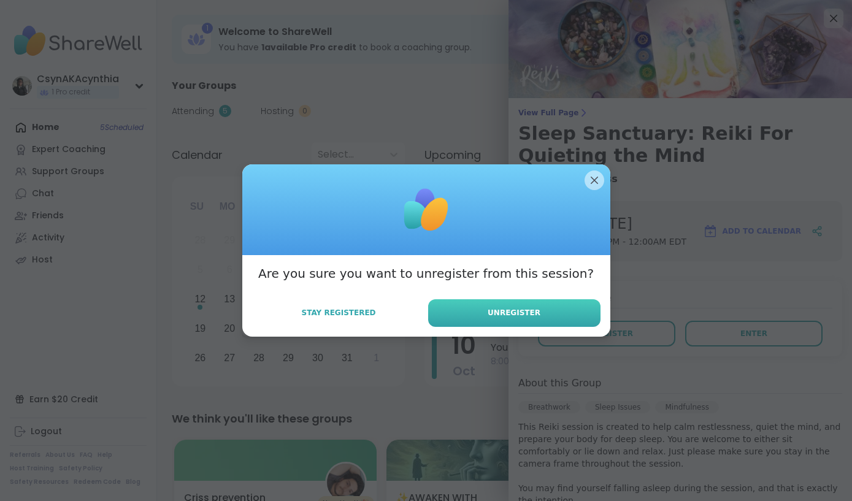
click at [562, 311] on button "Unregister" at bounding box center [514, 313] width 172 height 28
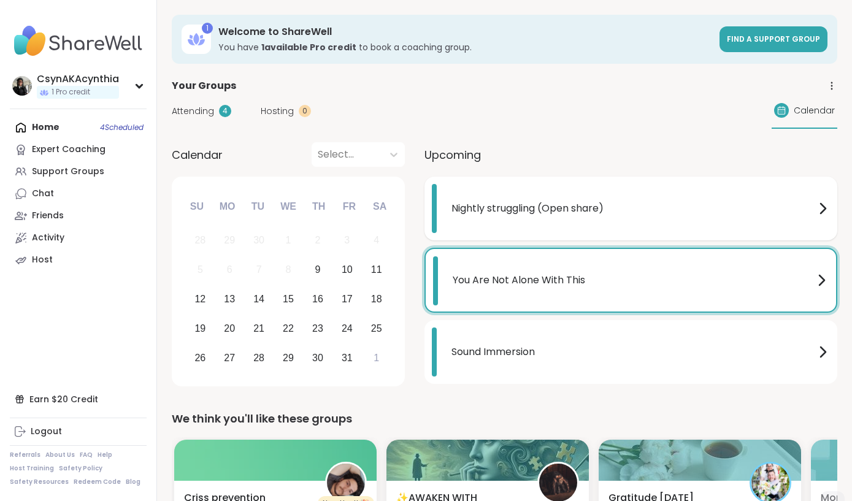
click at [514, 208] on span "Nightly struggling (Open share)" at bounding box center [633, 208] width 364 height 15
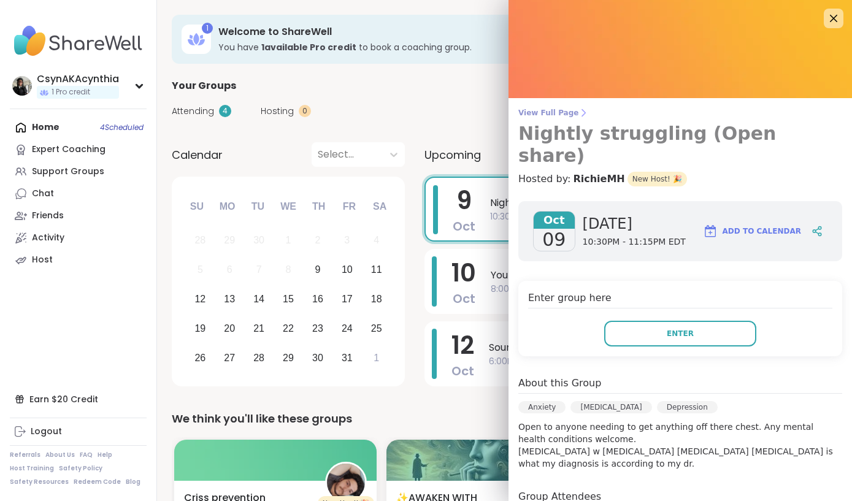
click at [560, 114] on span "View Full Page" at bounding box center [680, 113] width 324 height 10
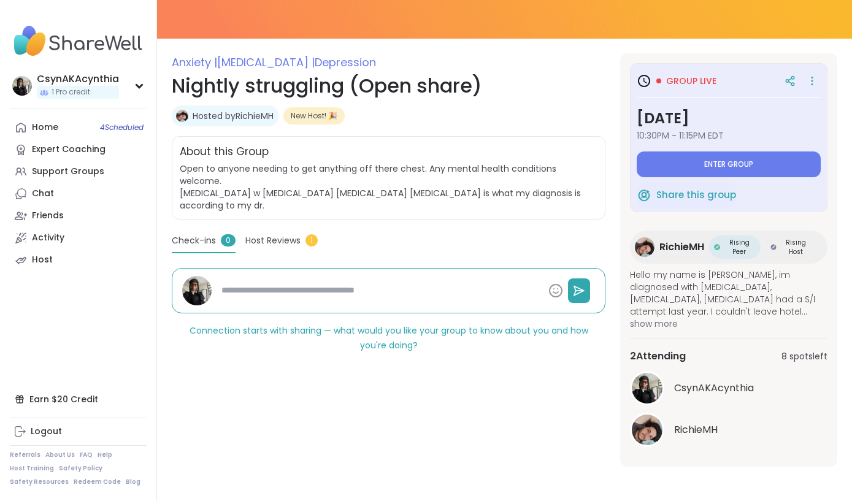
scroll to position [122, 0]
click at [45, 129] on div "Home 4 Scheduled" at bounding box center [45, 127] width 26 height 12
type textarea "*"
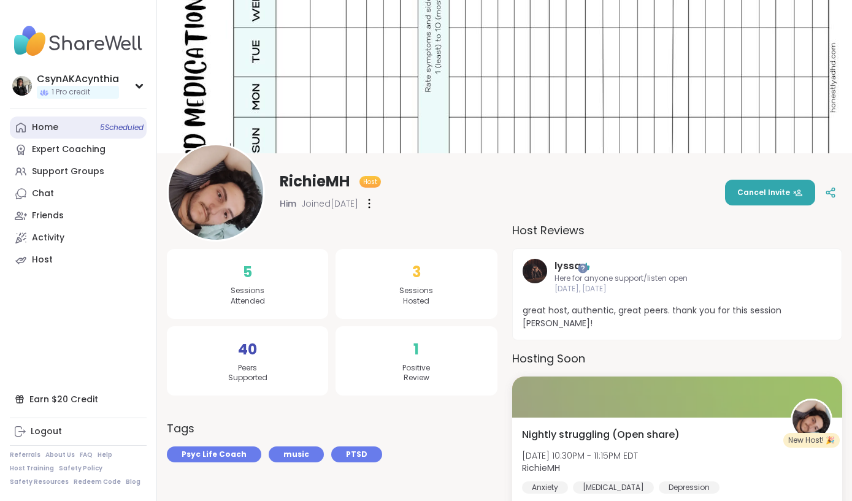
click at [36, 124] on div "Home 5 Scheduled" at bounding box center [45, 127] width 26 height 12
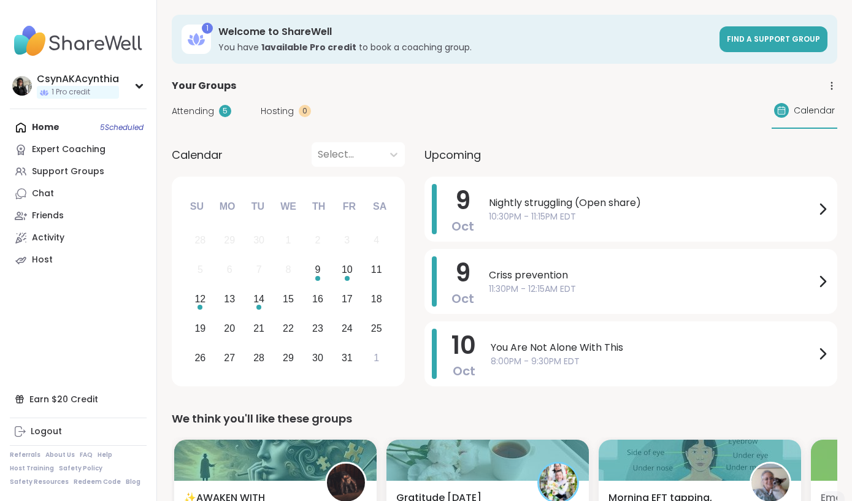
click at [45, 129] on div "Home 5 Scheduled Expert Coaching Support Groups Chat Friends Activity Host" at bounding box center [78, 193] width 137 height 155
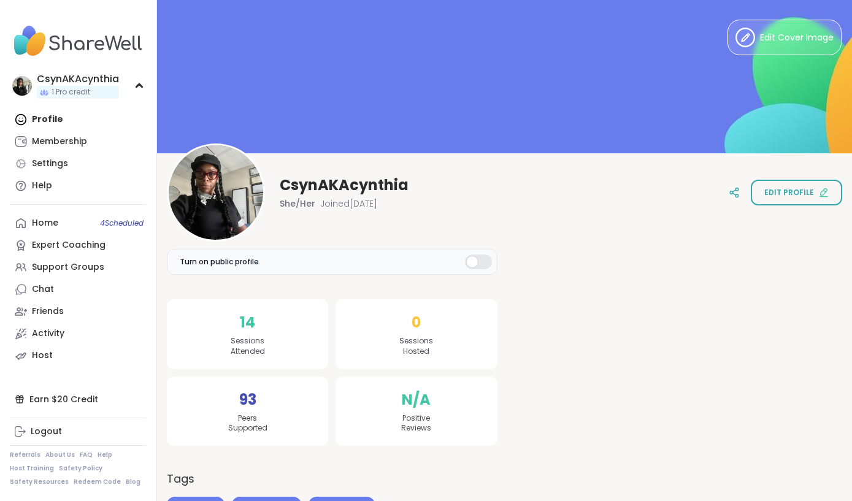
click at [244, 418] on span "Peers Supported" at bounding box center [247, 423] width 39 height 21
click at [246, 397] on span "93" at bounding box center [247, 400] width 17 height 22
click at [445, 400] on div "N/A Positive Reviews" at bounding box center [415, 411] width 161 height 70
click at [247, 338] on span "Sessions Attended" at bounding box center [248, 346] width 34 height 21
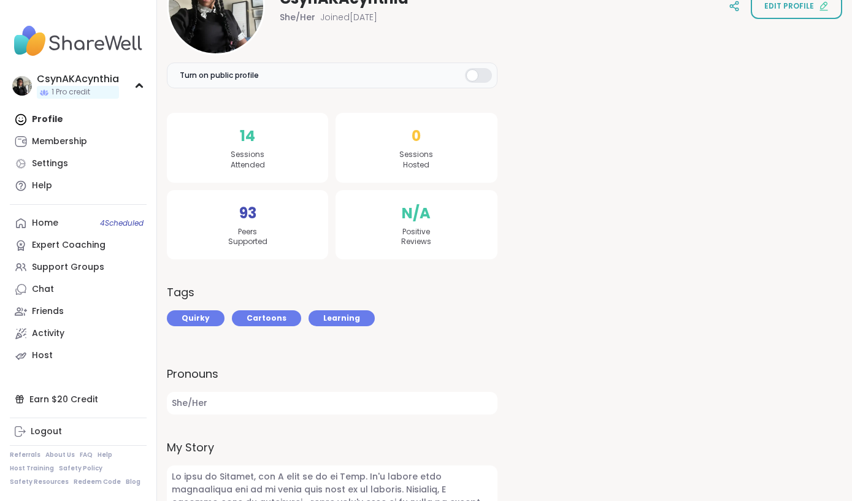
scroll to position [188, 0]
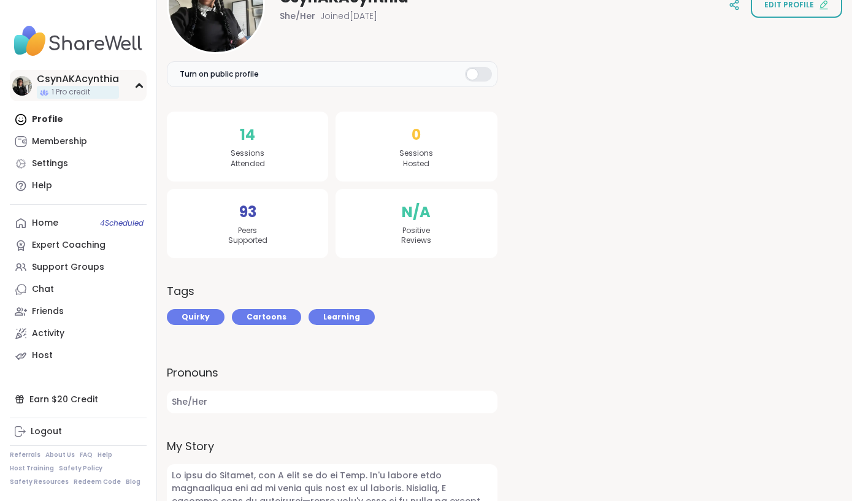
click at [64, 88] on span "1 Pro credit" at bounding box center [71, 92] width 39 height 10
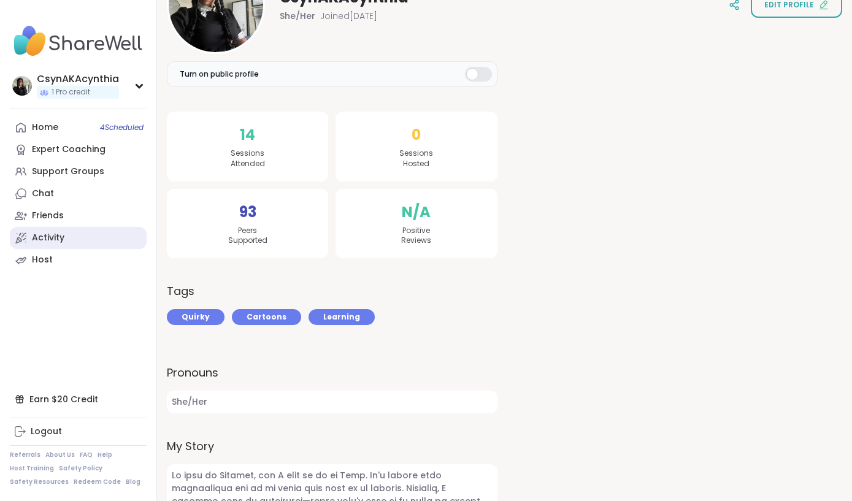
click at [44, 243] on link "Activity" at bounding box center [78, 238] width 137 height 22
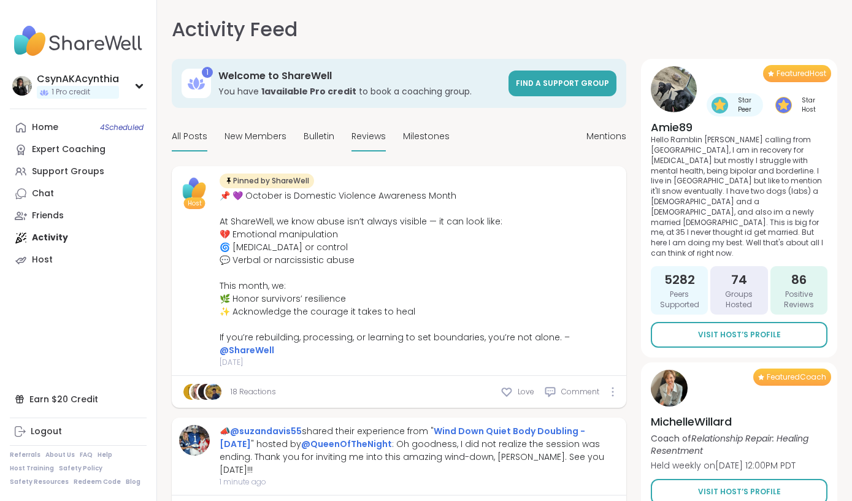
click at [363, 133] on span "Reviews" at bounding box center [368, 136] width 34 height 13
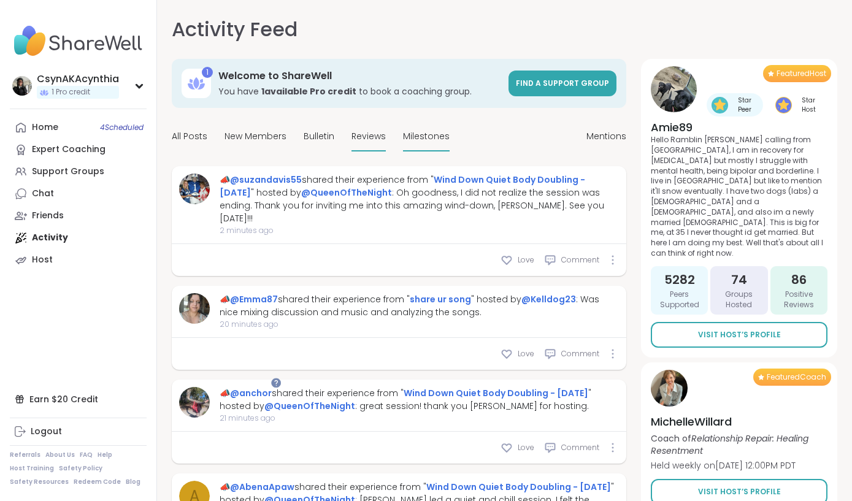
click at [411, 134] on span "Milestones" at bounding box center [426, 136] width 47 height 13
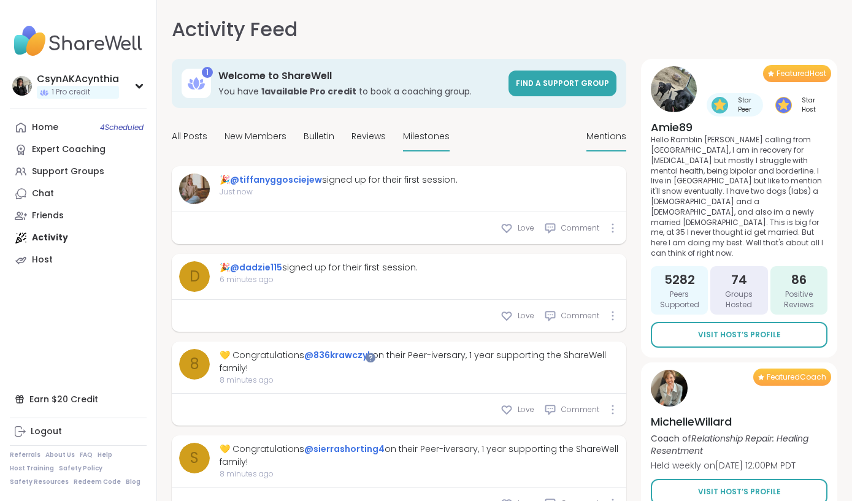
click at [602, 131] on span "Mentions" at bounding box center [606, 136] width 40 height 13
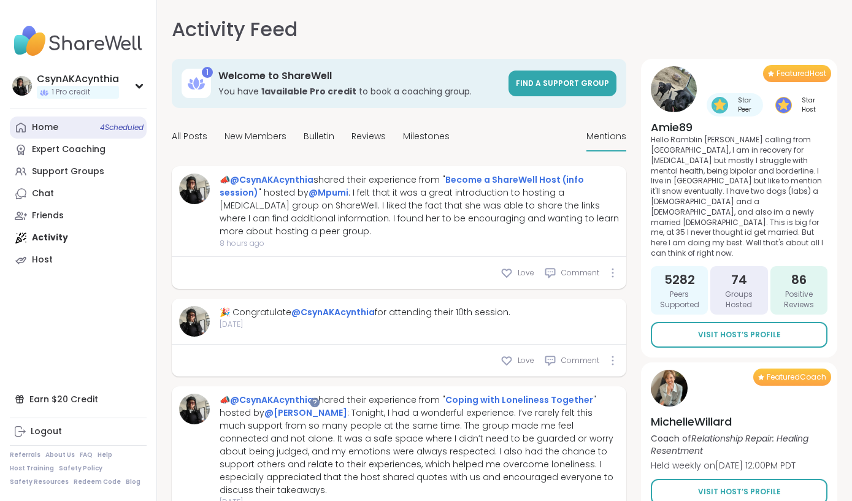
click at [44, 123] on div "Home 4 Scheduled" at bounding box center [45, 127] width 26 height 12
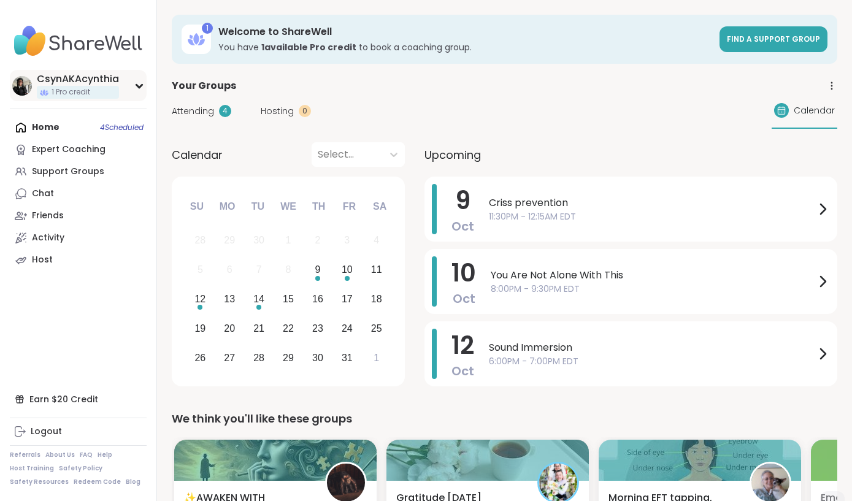
click at [25, 89] on img at bounding box center [22, 86] width 20 height 20
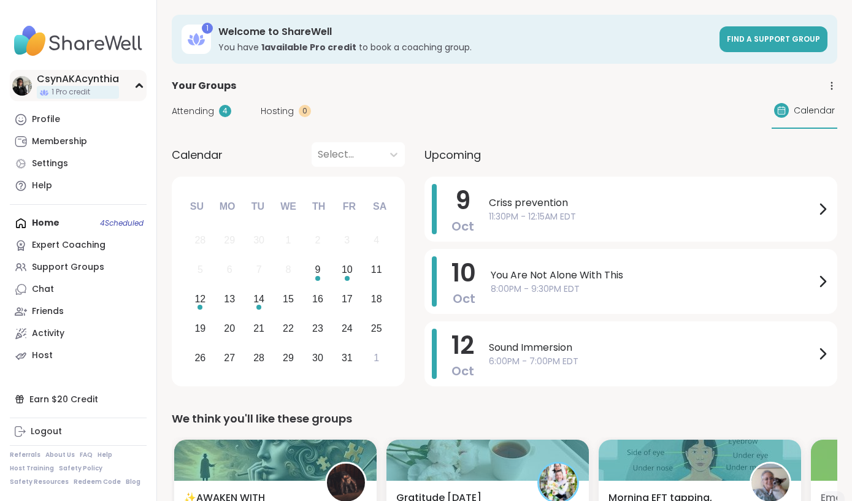
click at [22, 89] on img at bounding box center [22, 86] width 20 height 20
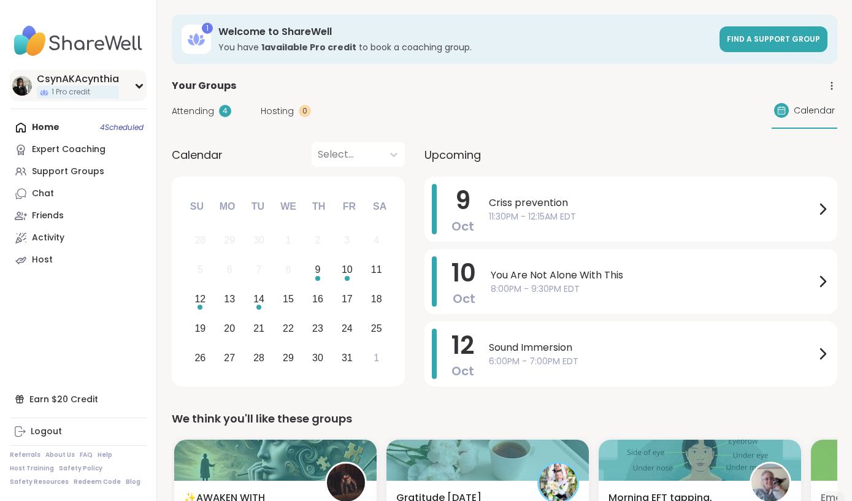
click at [22, 89] on img at bounding box center [22, 86] width 20 height 20
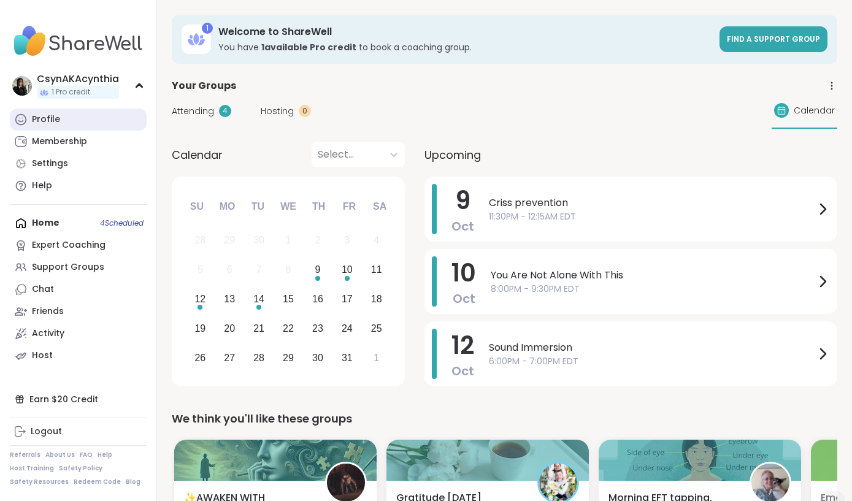
click at [49, 118] on div "Profile" at bounding box center [46, 119] width 28 height 12
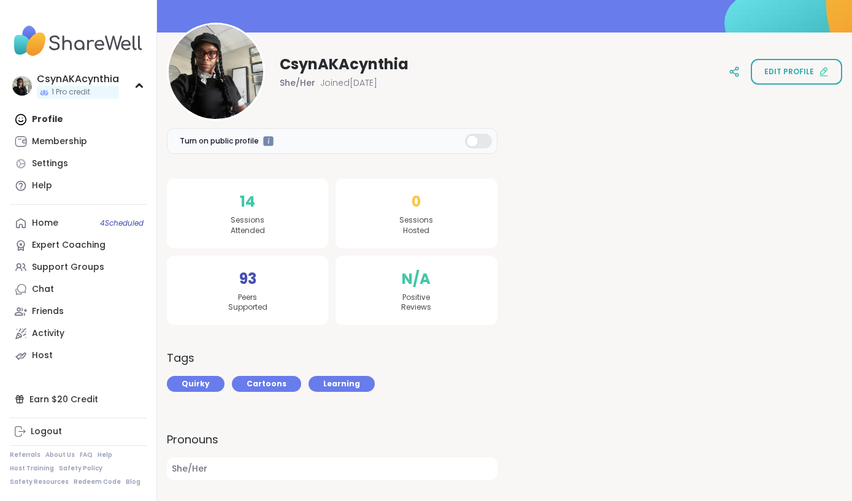
scroll to position [122, 0]
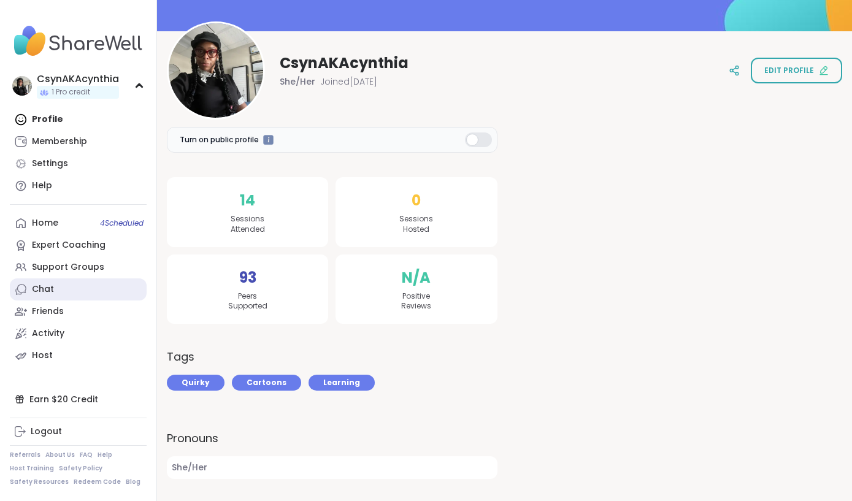
click at [48, 289] on div "Chat" at bounding box center [43, 289] width 22 height 12
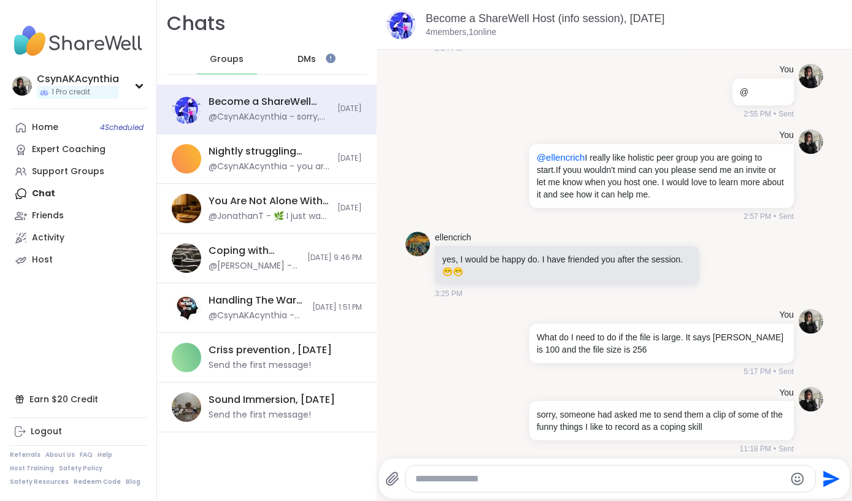
click at [310, 60] on span "DMs" at bounding box center [306, 59] width 18 height 12
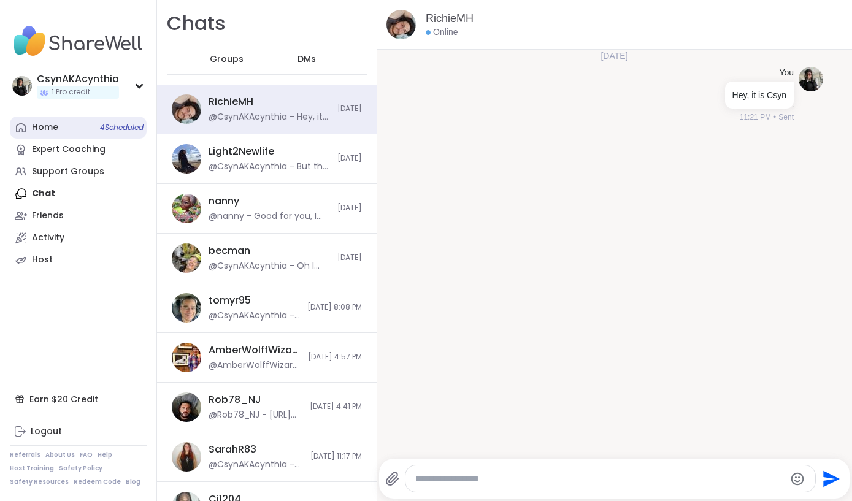
click at [51, 124] on div "Home 4 Scheduled" at bounding box center [45, 127] width 26 height 12
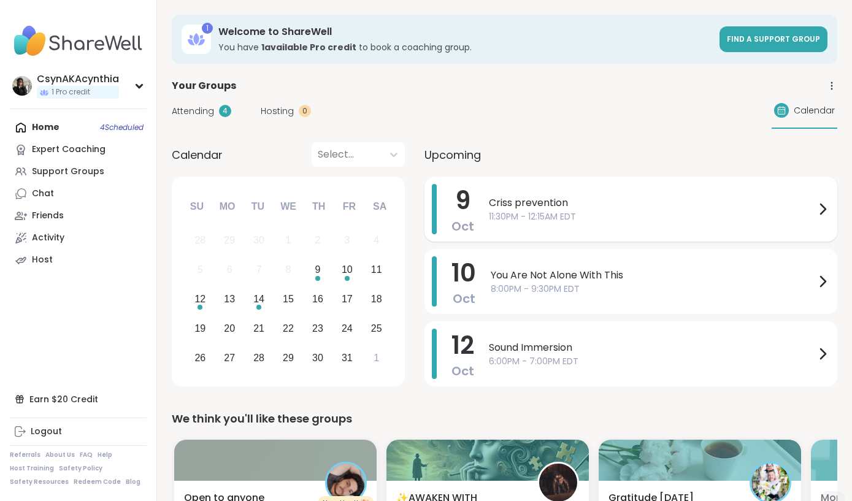
click at [545, 222] on span "11:30PM - 12:15AM EDT" at bounding box center [652, 216] width 326 height 13
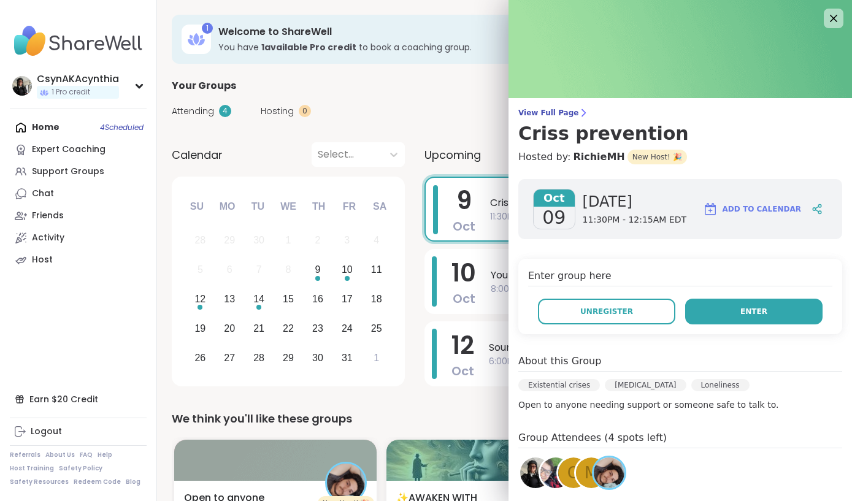
click at [740, 318] on button "Enter" at bounding box center [753, 312] width 137 height 26
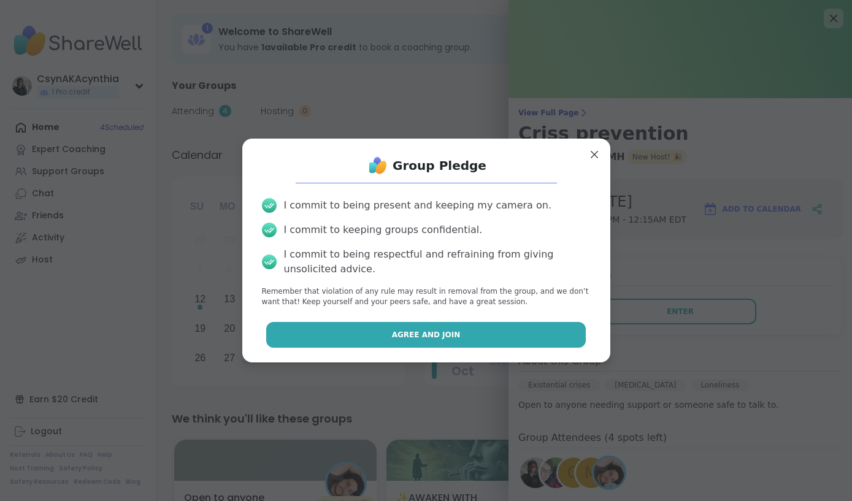
click at [547, 333] on button "Agree and Join" at bounding box center [425, 335] width 319 height 26
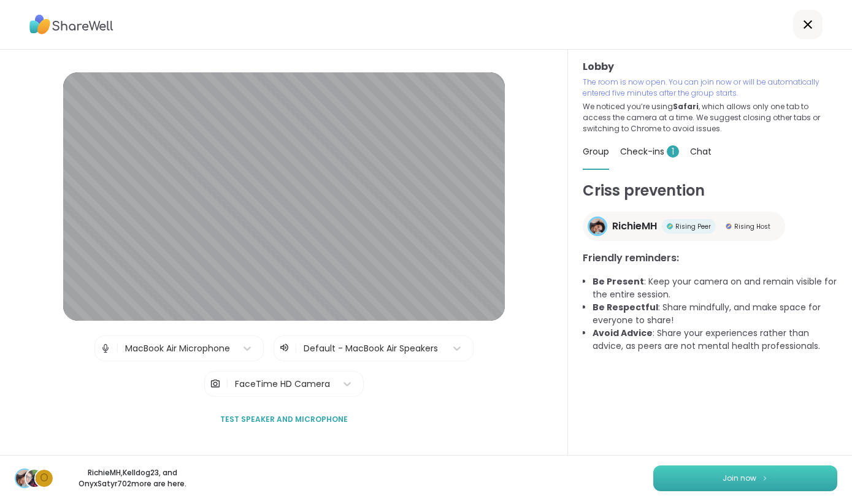
click at [785, 479] on button "Join now" at bounding box center [745, 478] width 184 height 26
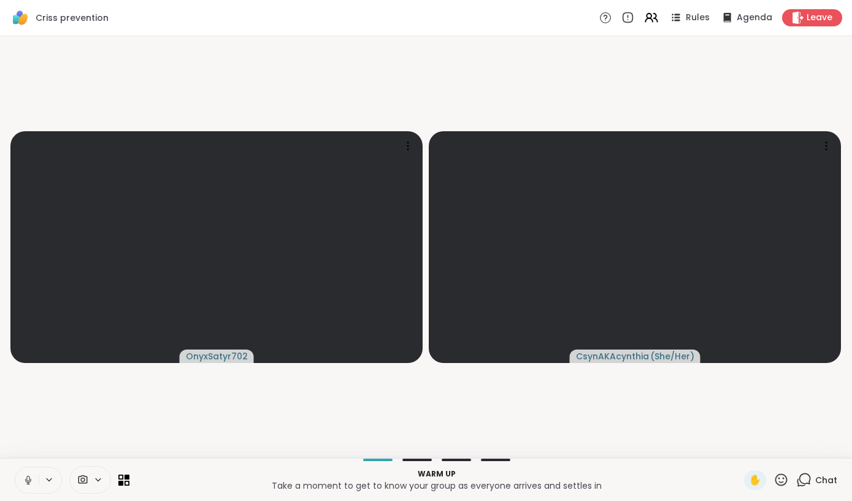
click at [28, 487] on button at bounding box center [26, 480] width 23 height 26
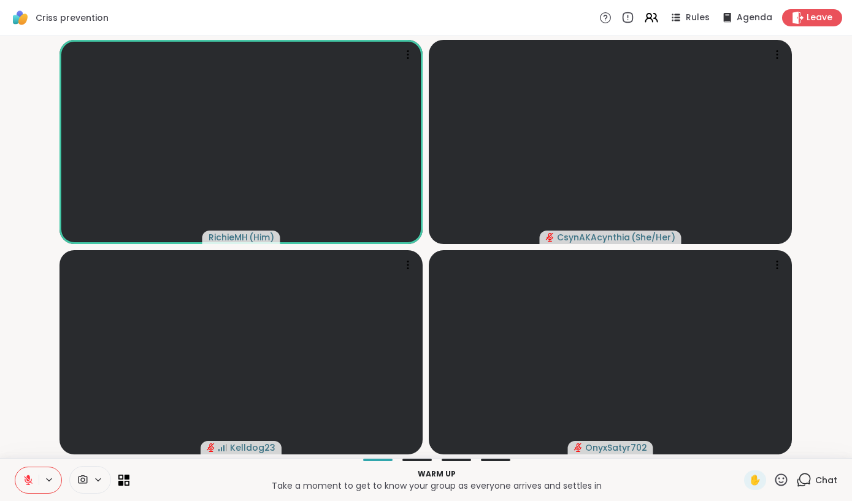
click at [26, 483] on icon at bounding box center [28, 480] width 11 height 11
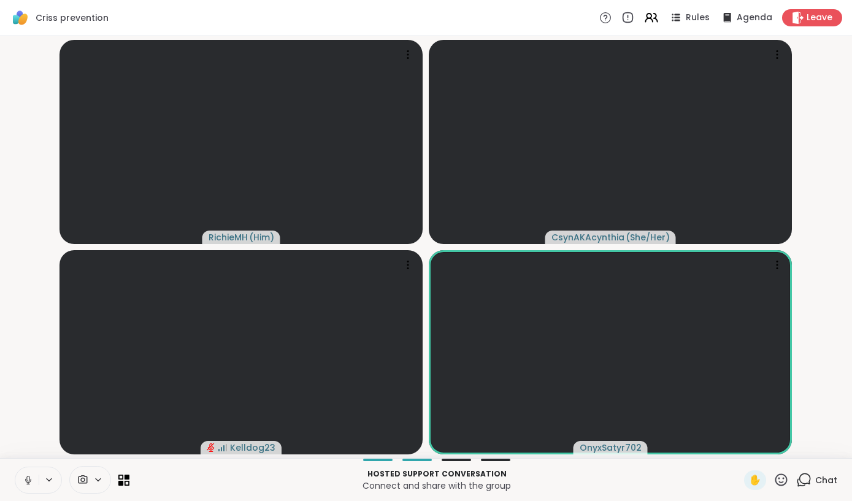
click at [28, 480] on icon at bounding box center [28, 480] width 11 height 11
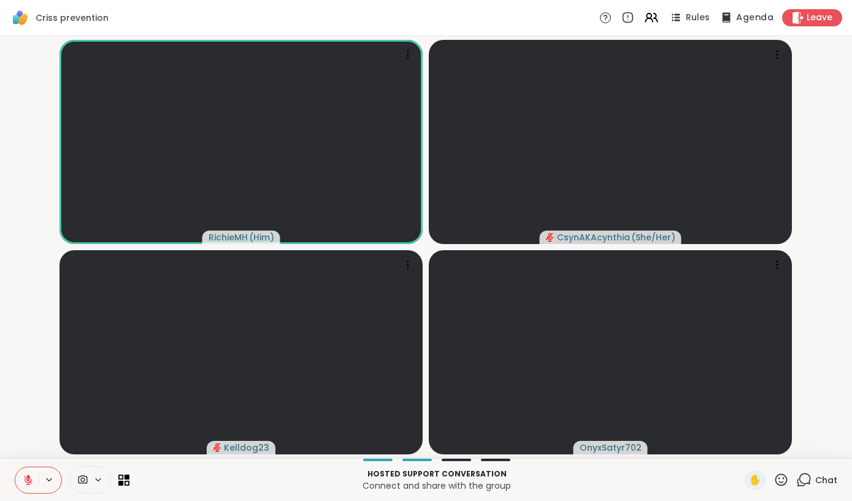
click at [744, 18] on span "Agenda" at bounding box center [754, 18] width 37 height 13
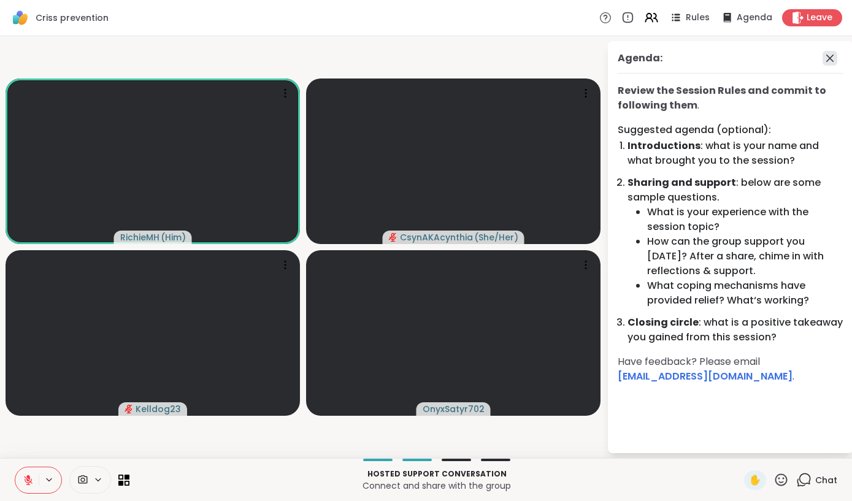
click at [829, 58] on icon at bounding box center [829, 58] width 7 height 7
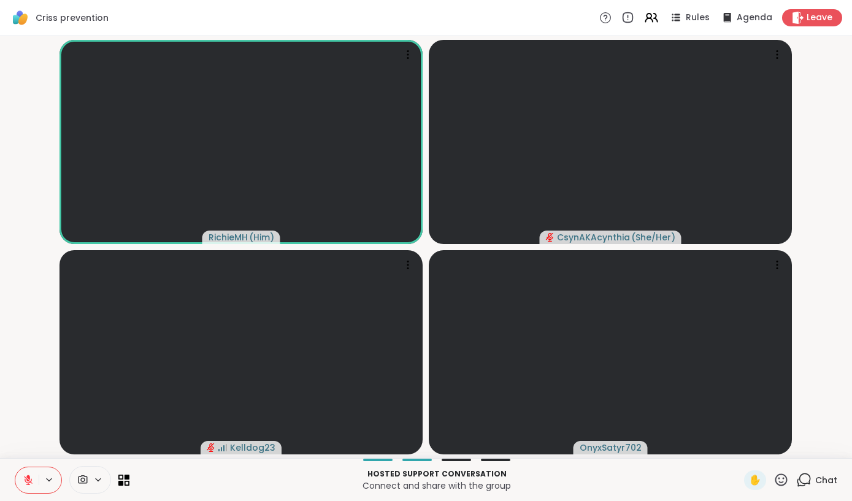
click at [28, 479] on icon at bounding box center [28, 480] width 9 height 9
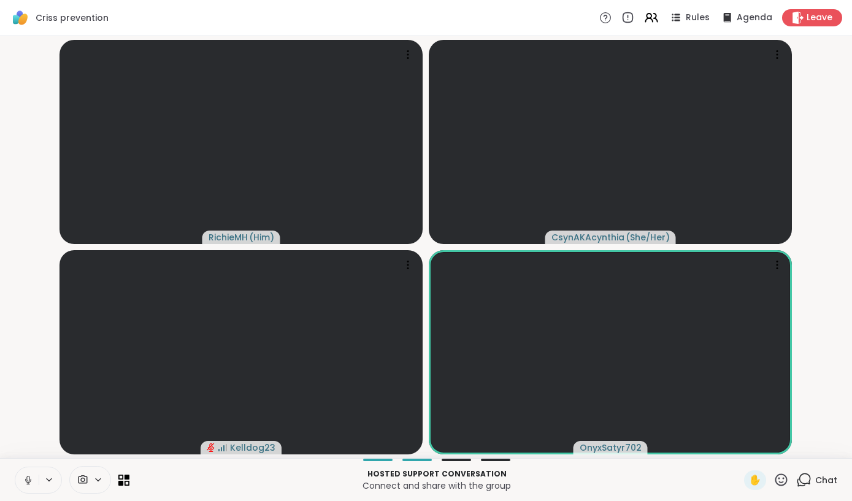
click at [25, 479] on icon at bounding box center [28, 480] width 11 height 11
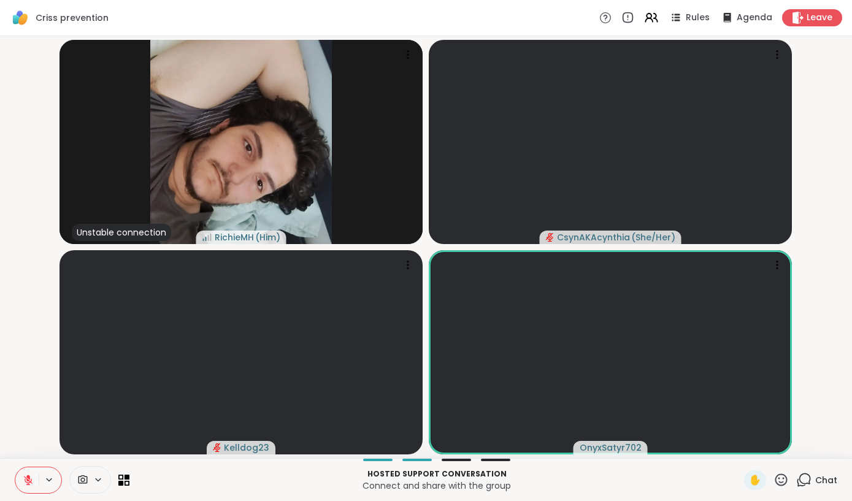
click at [31, 481] on icon at bounding box center [28, 480] width 9 height 9
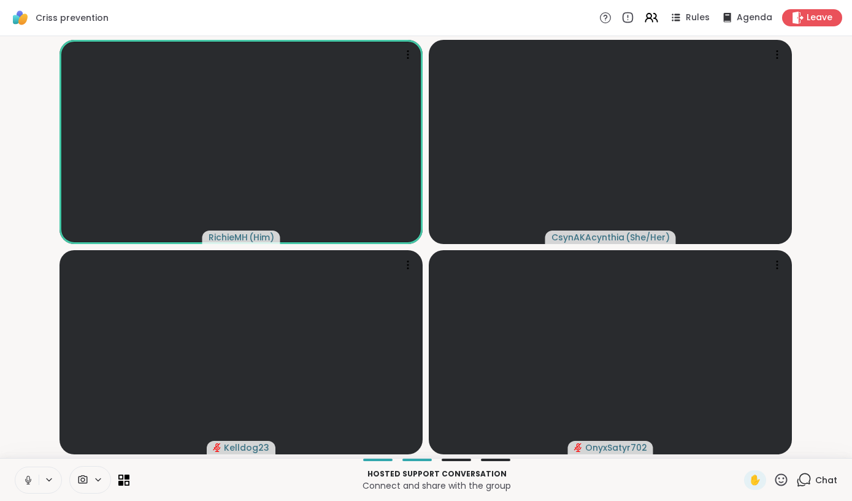
click at [28, 482] on icon at bounding box center [28, 480] width 6 height 4
click at [763, 475] on div "✋" at bounding box center [755, 480] width 22 height 20
click at [23, 481] on icon at bounding box center [28, 480] width 11 height 11
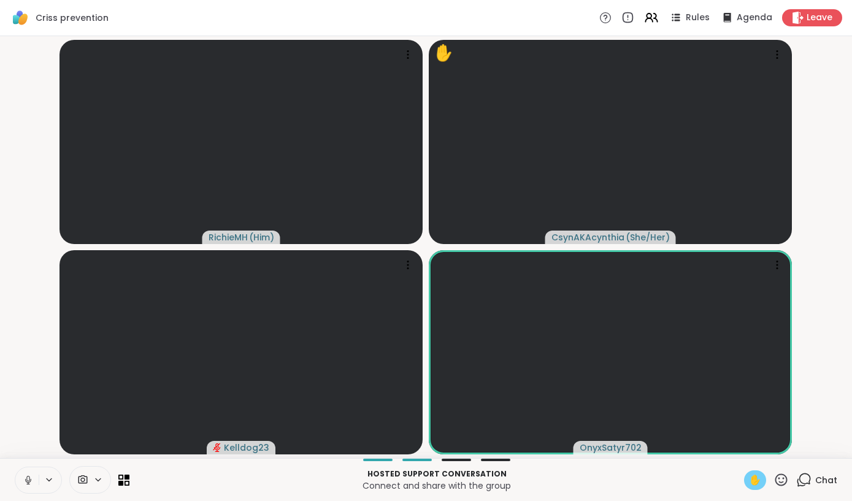
click at [23, 481] on icon at bounding box center [28, 480] width 11 height 11
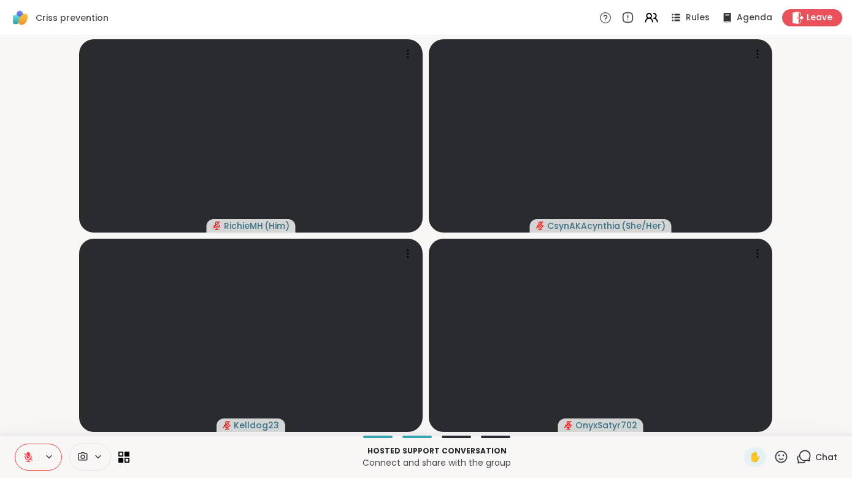
click at [26, 456] on icon at bounding box center [28, 456] width 11 height 11
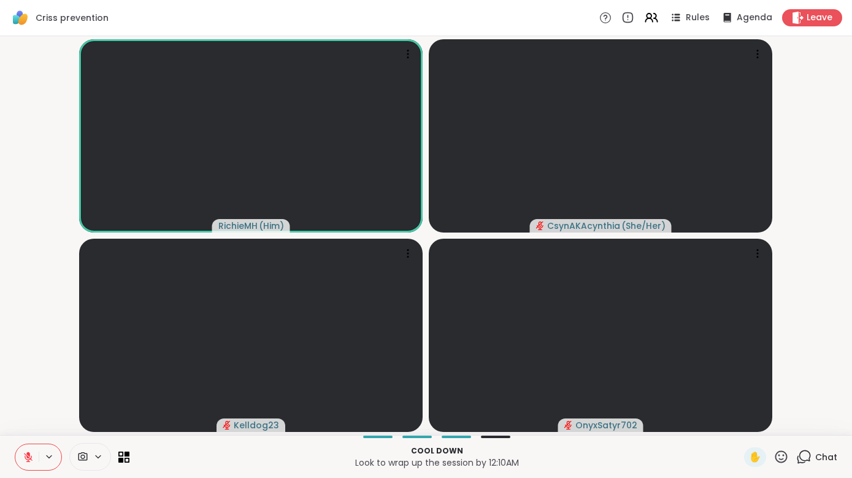
click at [28, 459] on icon at bounding box center [28, 456] width 11 height 11
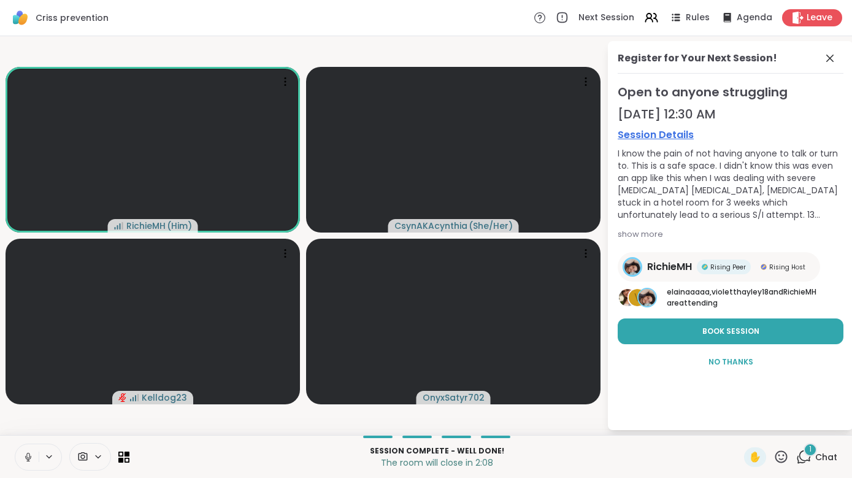
click at [25, 454] on icon at bounding box center [28, 456] width 11 height 11
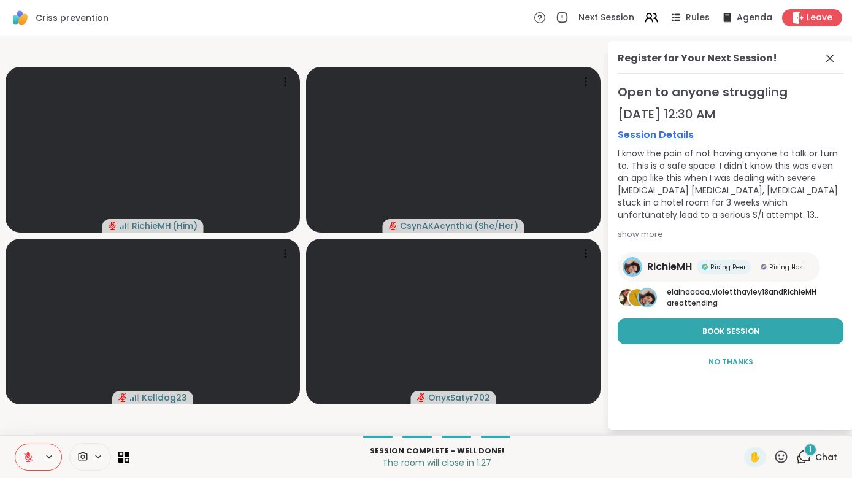
click at [25, 458] on icon at bounding box center [28, 456] width 11 height 11
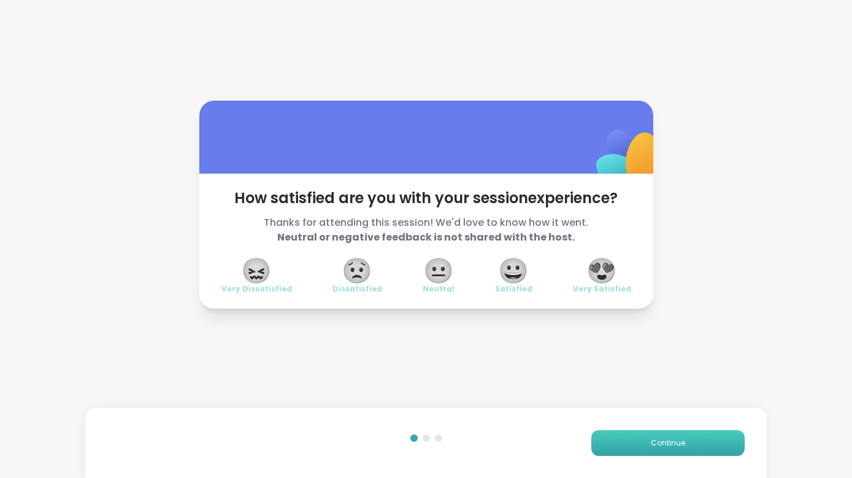
click at [625, 452] on button "Continue" at bounding box center [667, 443] width 153 height 26
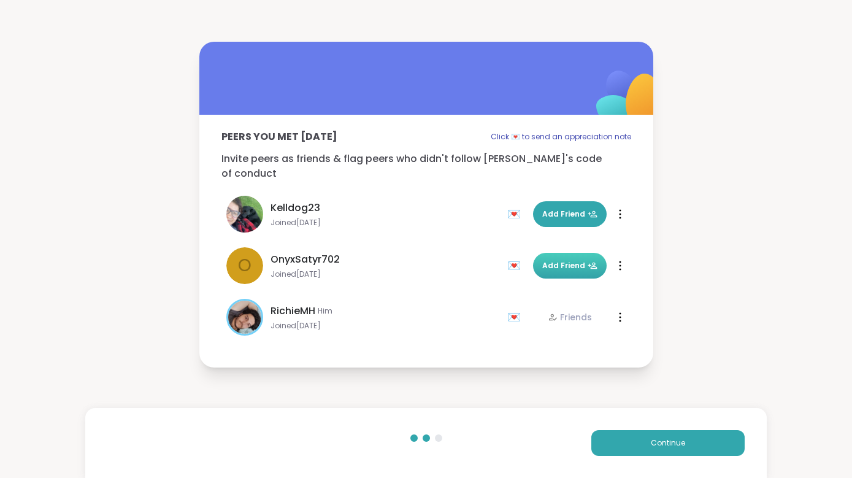
click at [553, 253] on button "Add Friend" at bounding box center [570, 266] width 74 height 26
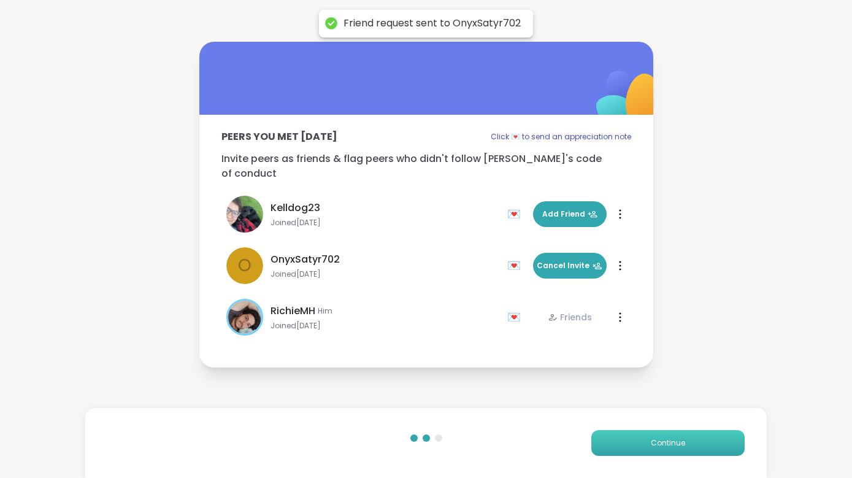
click at [662, 444] on span "Continue" at bounding box center [668, 442] width 34 height 11
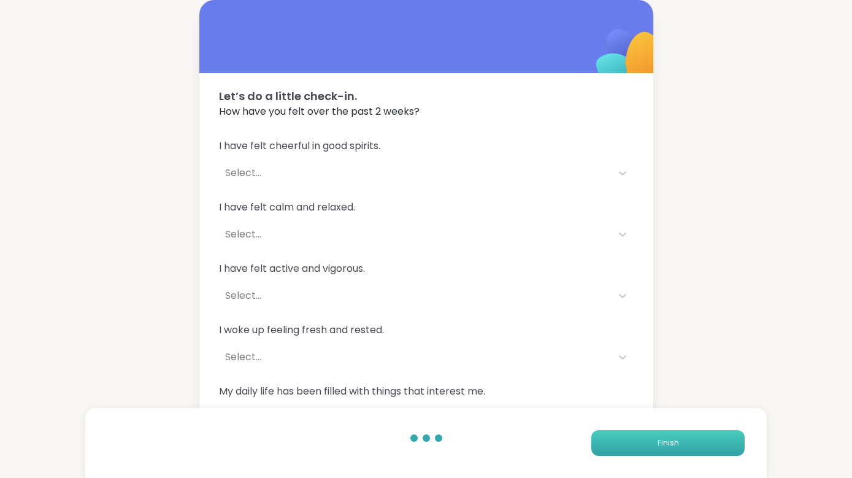
click at [662, 444] on span "Finish" at bounding box center [667, 442] width 21 height 11
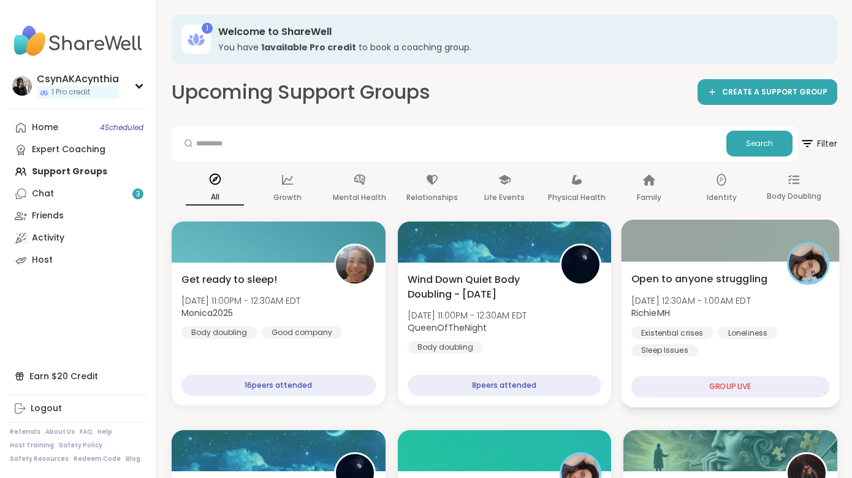
click at [706, 383] on div "GROUP LIVE" at bounding box center [731, 386] width 198 height 21
click at [718, 265] on div "Open to anyone struggling Fri, Oct 10 | 12:30AM - 1:00AM EDT RichieMH Existenti…" at bounding box center [731, 334] width 218 height 146
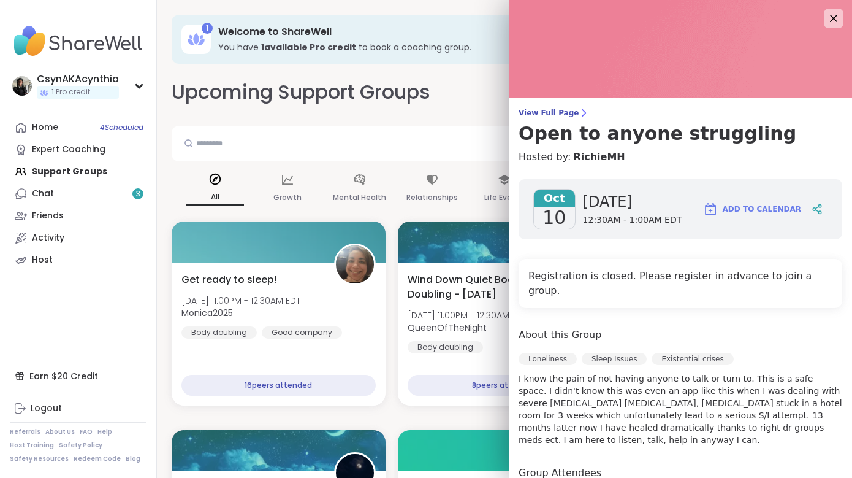
click at [560, 207] on span "10" at bounding box center [554, 218] width 23 height 22
click at [838, 20] on icon at bounding box center [833, 17] width 15 height 15
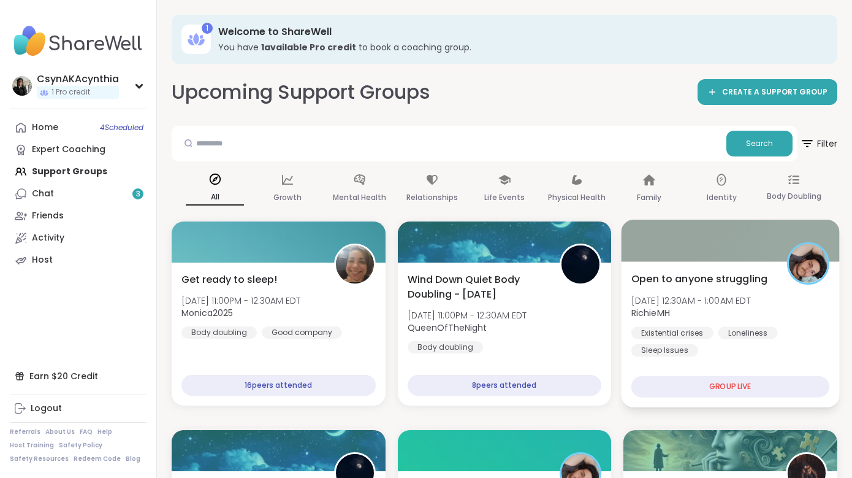
click at [801, 270] on img at bounding box center [808, 263] width 39 height 39
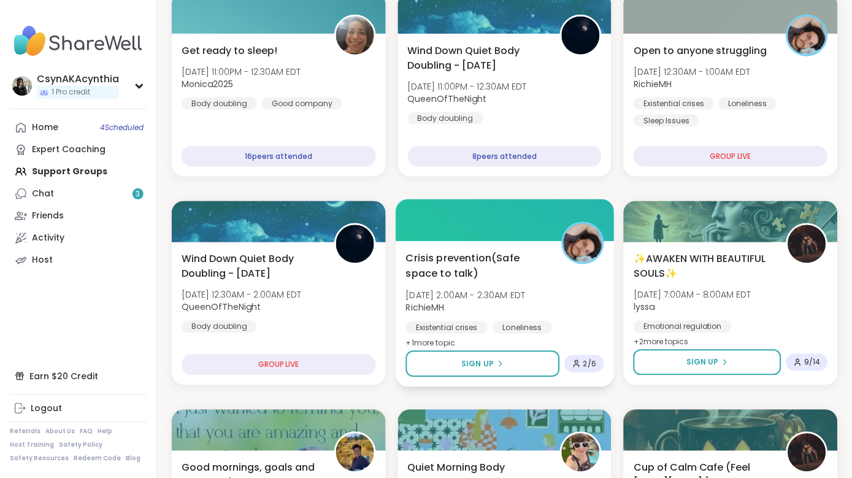
scroll to position [230, 0]
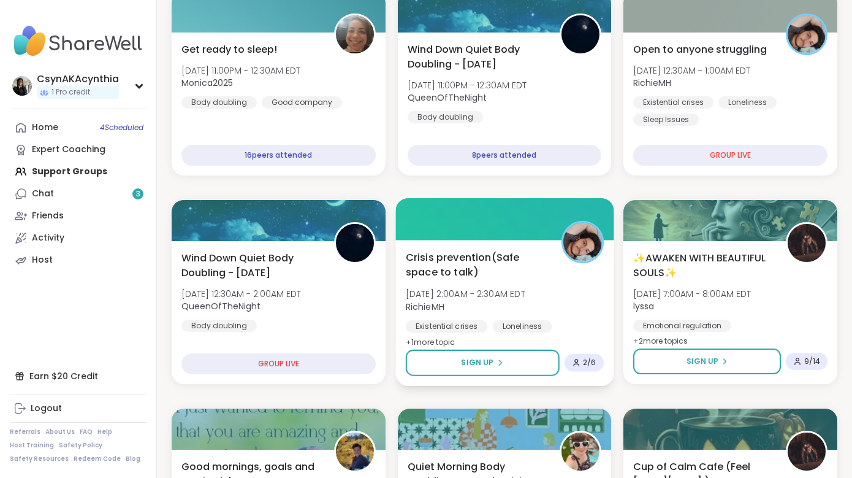
click at [484, 252] on span "Crisis prevention(Safe space to talk)" at bounding box center [476, 265] width 142 height 30
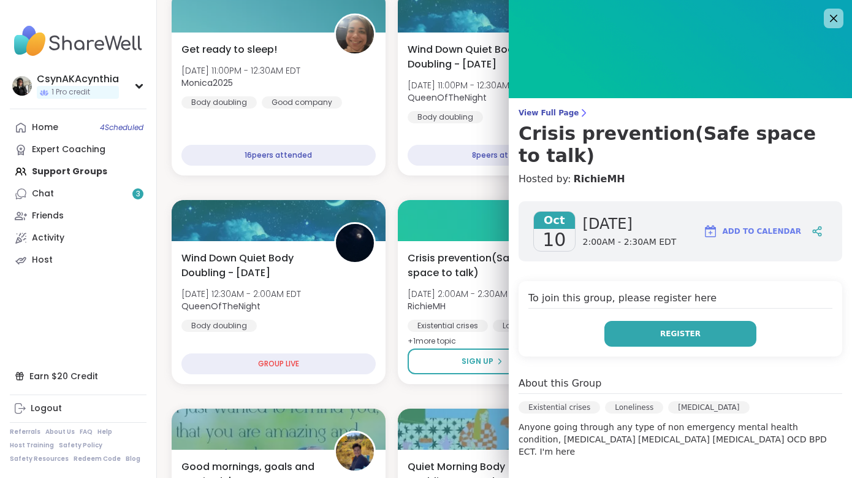
click at [657, 321] on button "Register" at bounding box center [681, 334] width 152 height 26
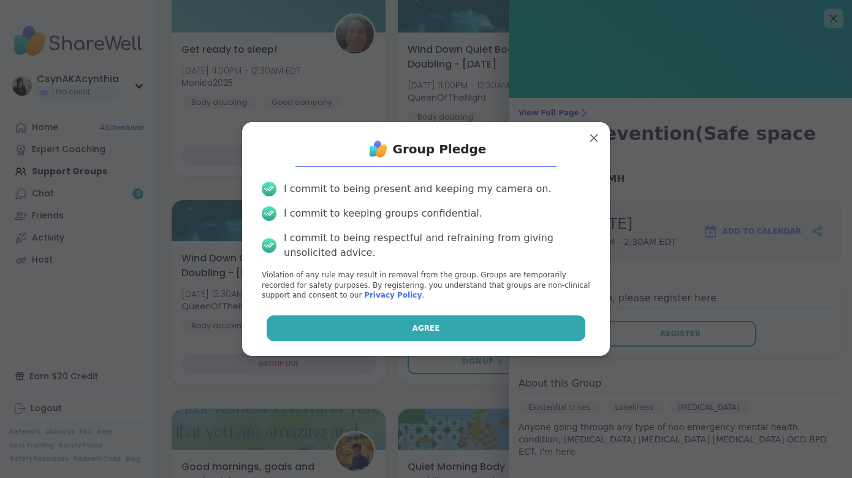
click at [505, 320] on button "Agree" at bounding box center [426, 328] width 319 height 26
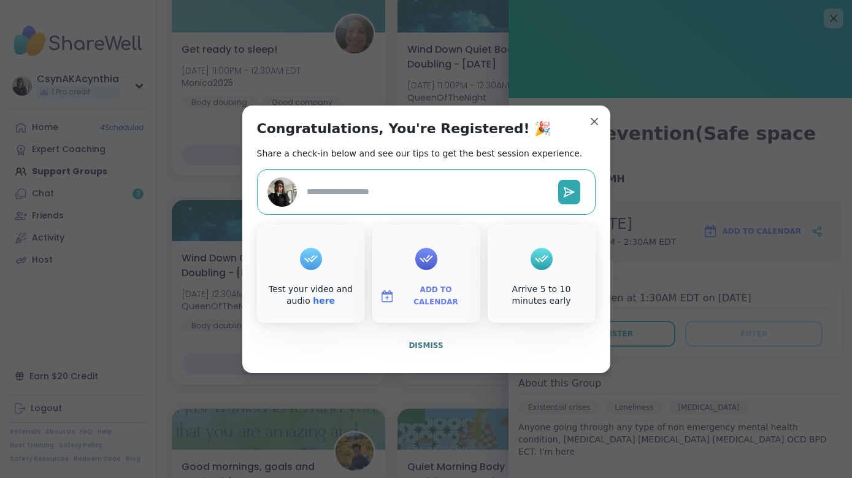
click at [419, 262] on icon at bounding box center [426, 258] width 20 height 19
click at [422, 291] on span "Add to Calendar" at bounding box center [436, 296] width 74 height 24
click at [416, 152] on button "Apple Calendar" at bounding box center [426, 158] width 93 height 27
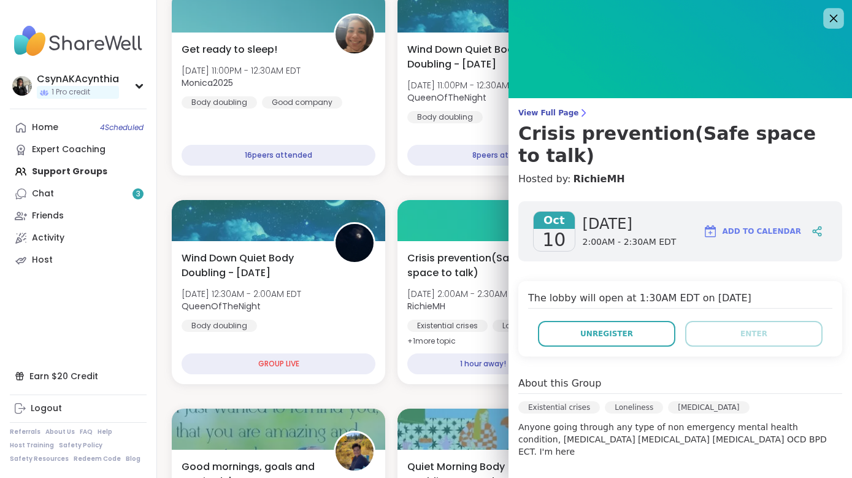
click at [838, 17] on icon at bounding box center [832, 17] width 15 height 15
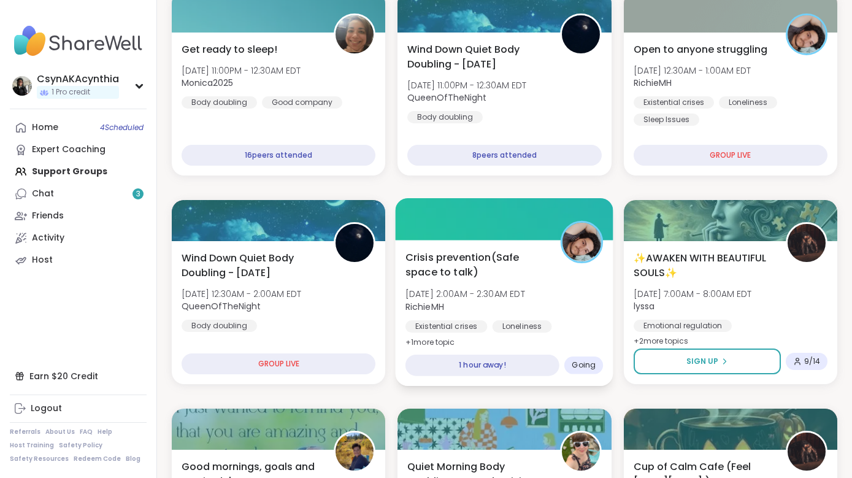
click at [470, 257] on span "Crisis prevention(Safe space to talk)" at bounding box center [476, 265] width 142 height 30
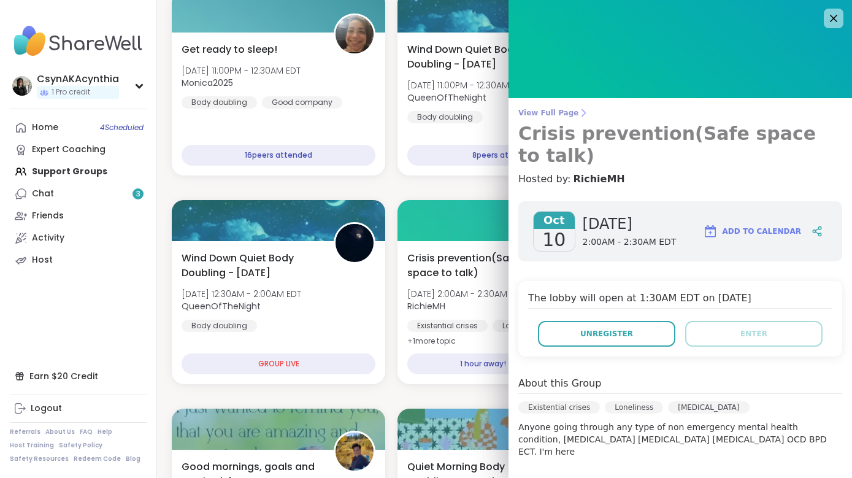
click at [555, 112] on span "View Full Page" at bounding box center [680, 113] width 324 height 10
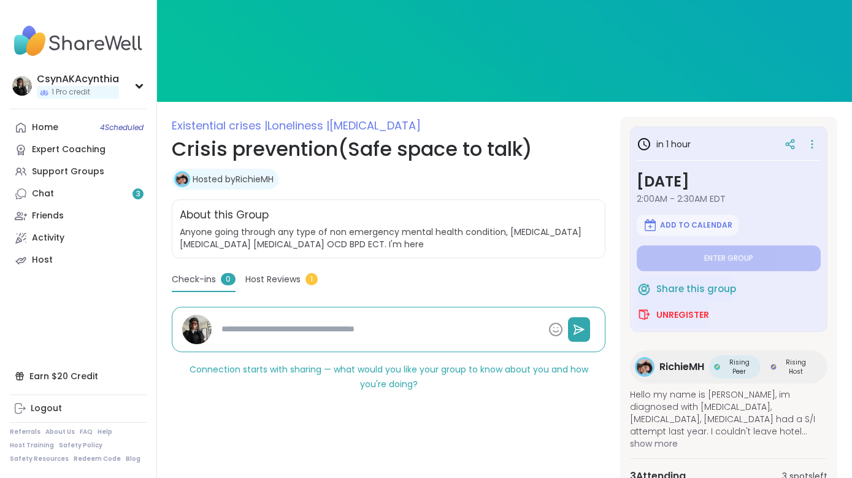
scroll to position [63, 0]
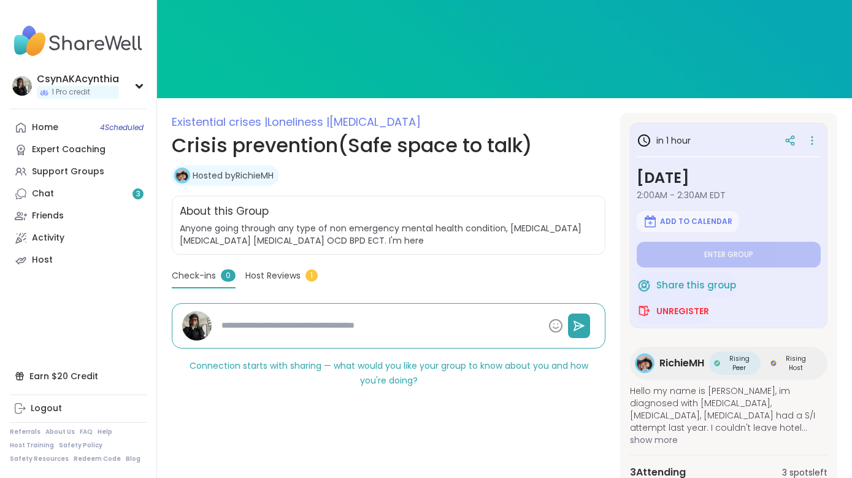
click at [224, 175] on link "Hosted by RichieMH" at bounding box center [233, 175] width 81 height 12
type textarea "*"
click at [84, 193] on link "Chat 1" at bounding box center [78, 194] width 137 height 22
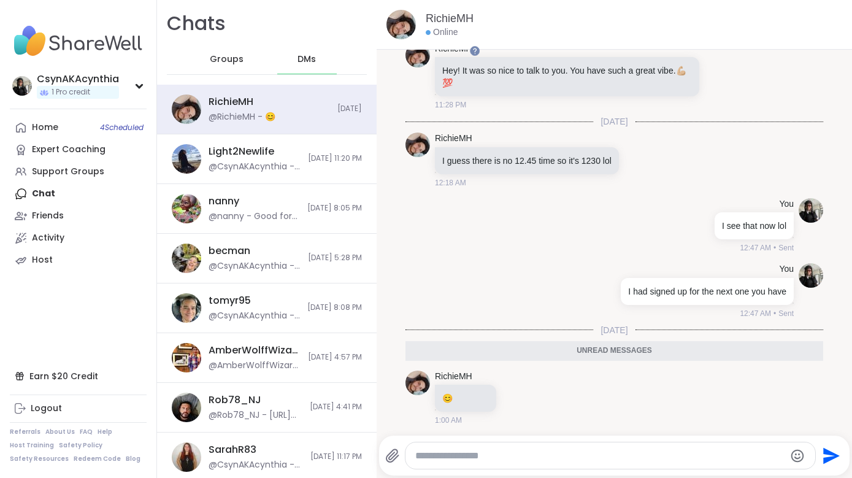
click at [45, 194] on div "Home 4 Scheduled Expert Coaching Support Groups Chat Friends Activity Host" at bounding box center [78, 193] width 137 height 155
